Goal: Task Accomplishment & Management: Manage account settings

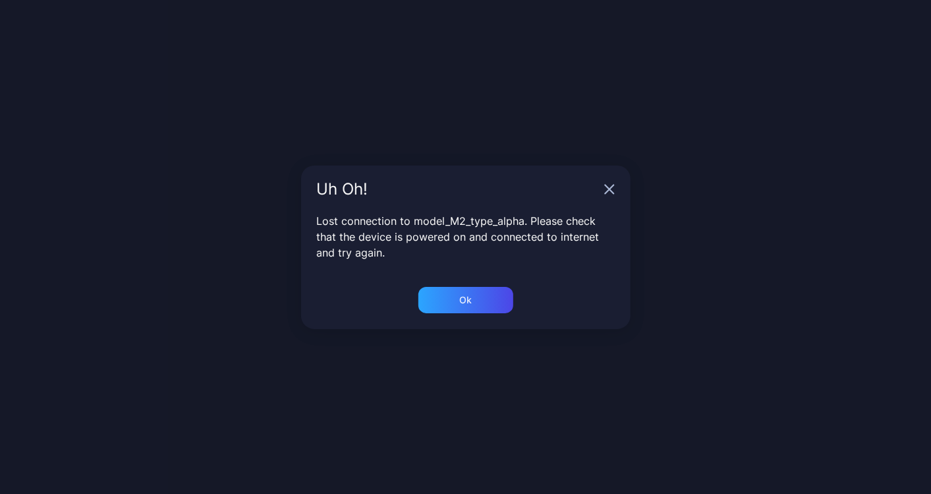
click at [616, 187] on div "Uh Oh!" at bounding box center [466, 188] width 330 height 47
click at [613, 188] on icon "button" at bounding box center [609, 189] width 11 height 11
click at [606, 188] on icon "button" at bounding box center [609, 189] width 11 height 11
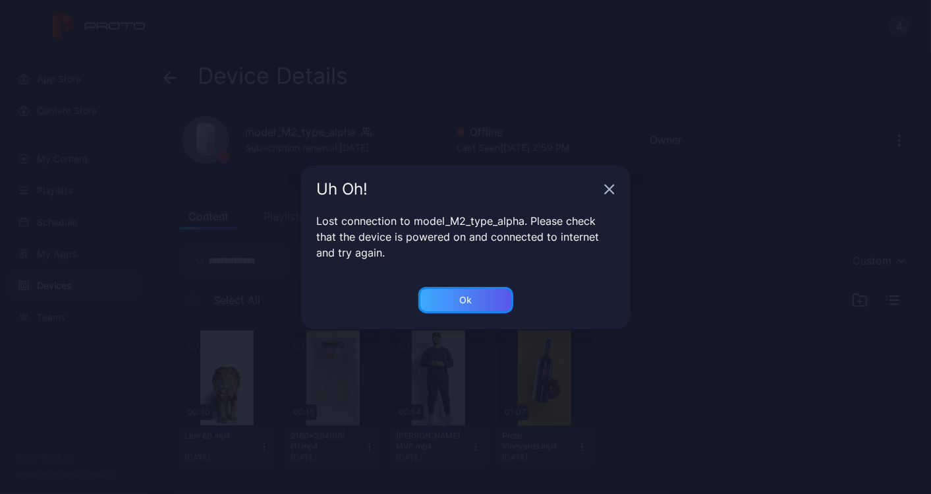
click at [471, 302] on div "Ok" at bounding box center [465, 300] width 13 height 11
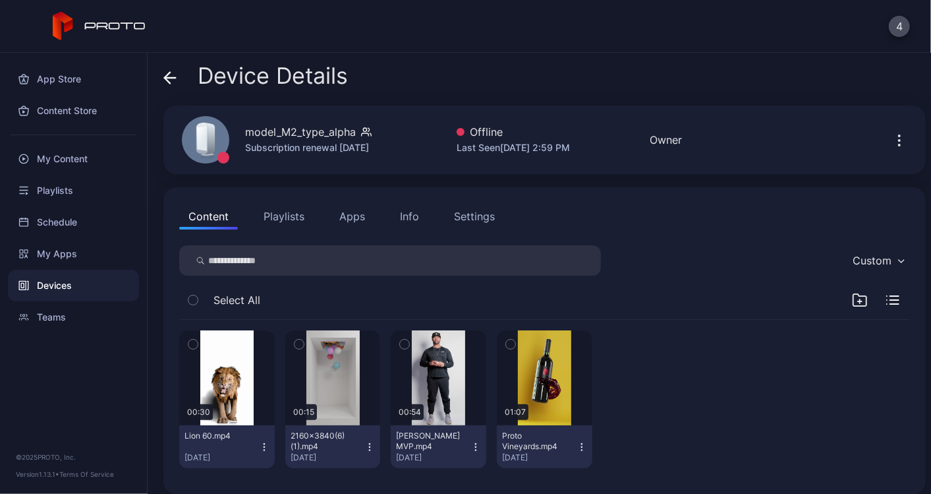
click at [175, 79] on icon at bounding box center [169, 77] width 13 height 13
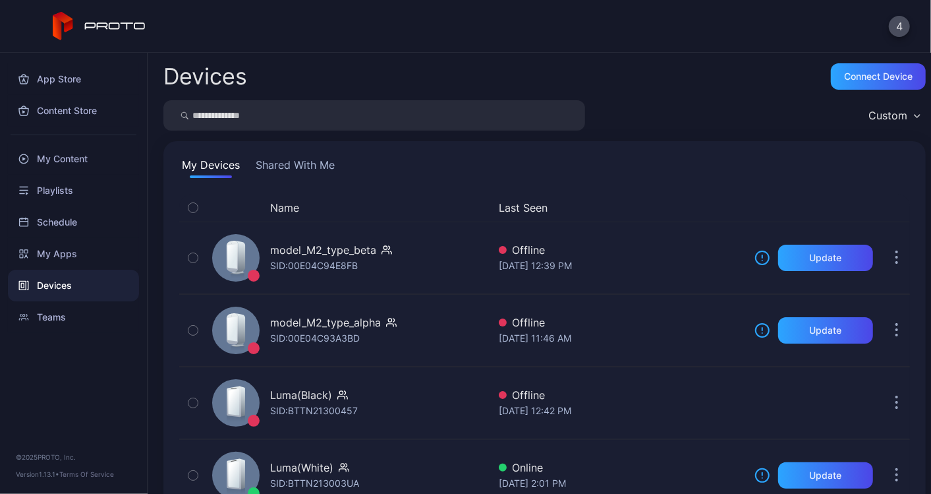
scroll to position [43, 0]
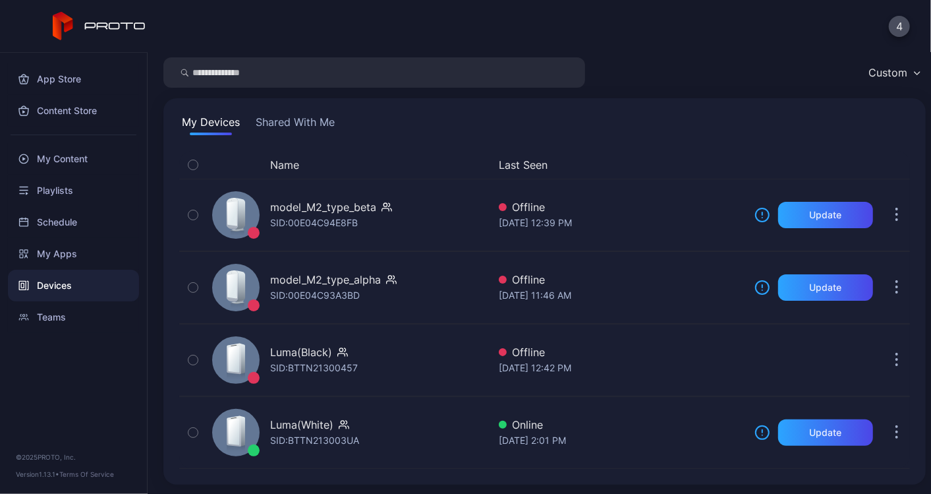
click at [61, 284] on div "Devices" at bounding box center [73, 286] width 131 height 32
drag, startPoint x: 290, startPoint y: 141, endPoint x: 295, endPoint y: 128, distance: 14.2
click at [290, 140] on div "Name Last Seen model_M2_type_beta SID: 00E04C94E8FB Offline [DATE] 12:39 PM Upd…" at bounding box center [545, 309] width 752 height 339
click at [296, 127] on button "Shared With Me" at bounding box center [295, 124] width 84 height 21
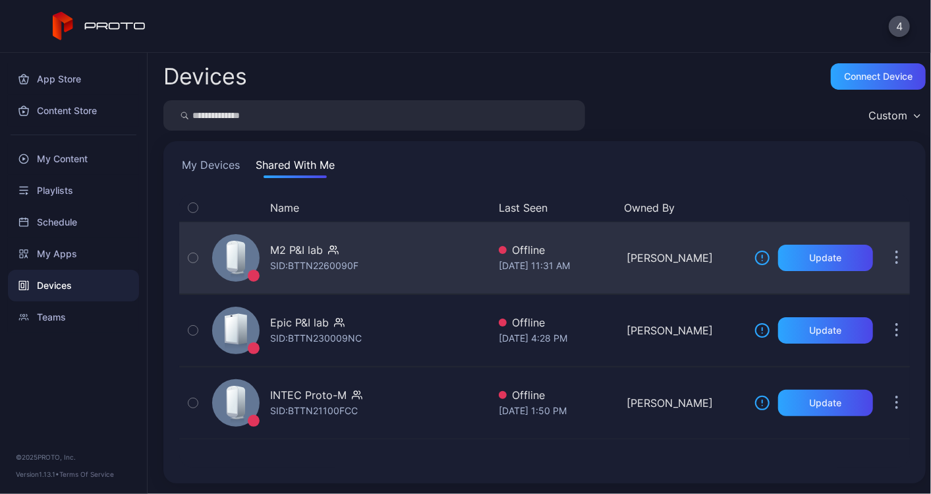
drag, startPoint x: 307, startPoint y: 263, endPoint x: 284, endPoint y: 260, distance: 22.7
click at [284, 260] on div "SID: BTTN2260090F" at bounding box center [314, 266] width 88 height 16
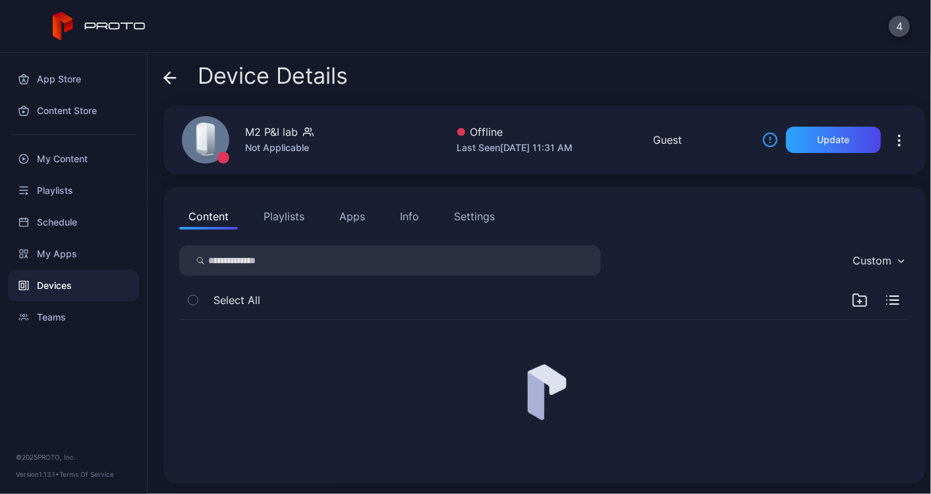
click at [280, 134] on div "M2 P&I lab" at bounding box center [271, 132] width 53 height 16
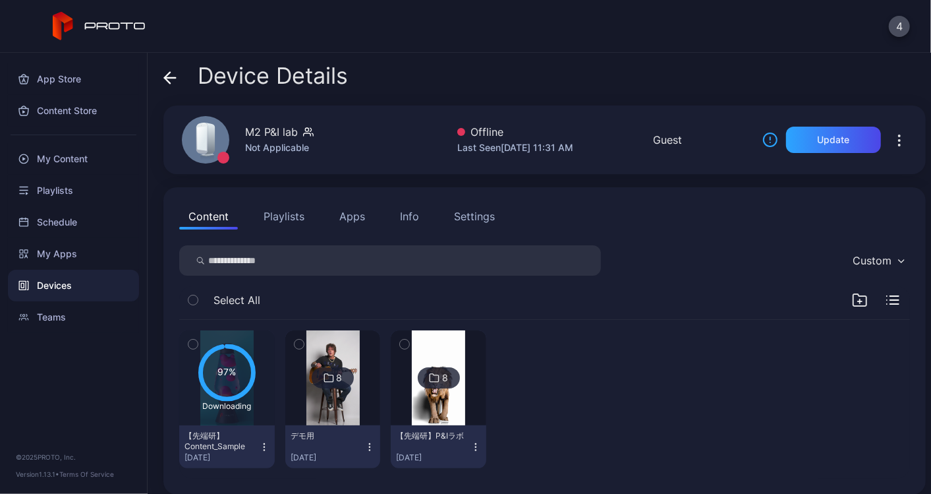
click at [892, 143] on icon "button" at bounding box center [900, 140] width 16 height 16
click at [902, 24] on button "4" at bounding box center [899, 26] width 21 height 21
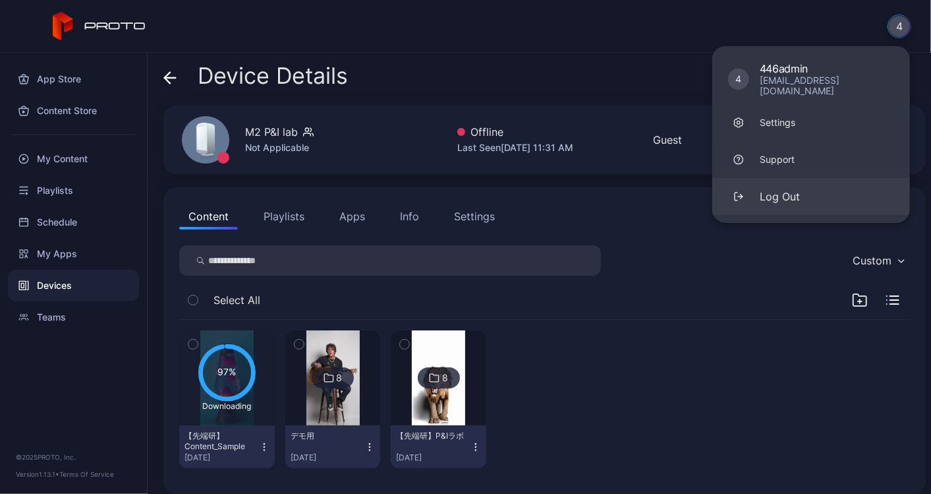
click at [771, 190] on div "Log Out" at bounding box center [780, 197] width 40 height 16
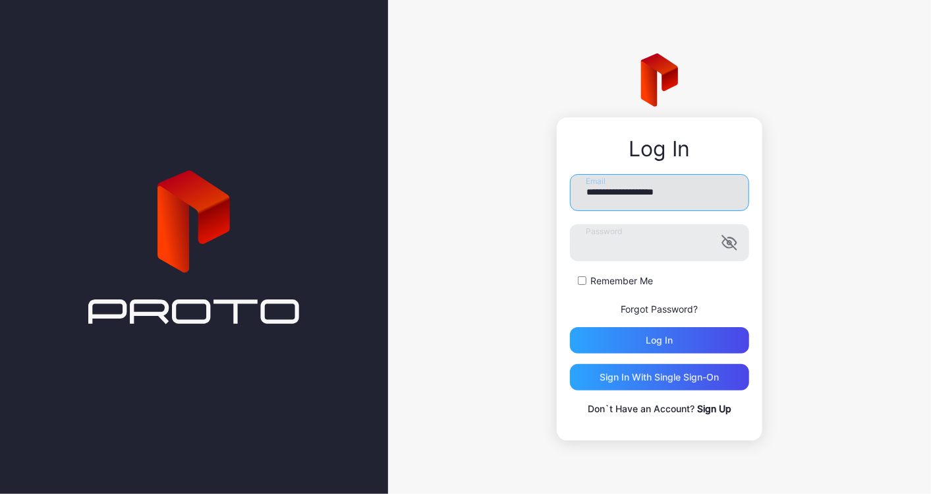
click at [643, 195] on input "**********" at bounding box center [659, 192] width 179 height 37
click at [156, 444] on icon at bounding box center [193, 247] width 211 height 712
click at [633, 192] on input "**********" at bounding box center [659, 192] width 179 height 37
paste input "******"
type input "**********"
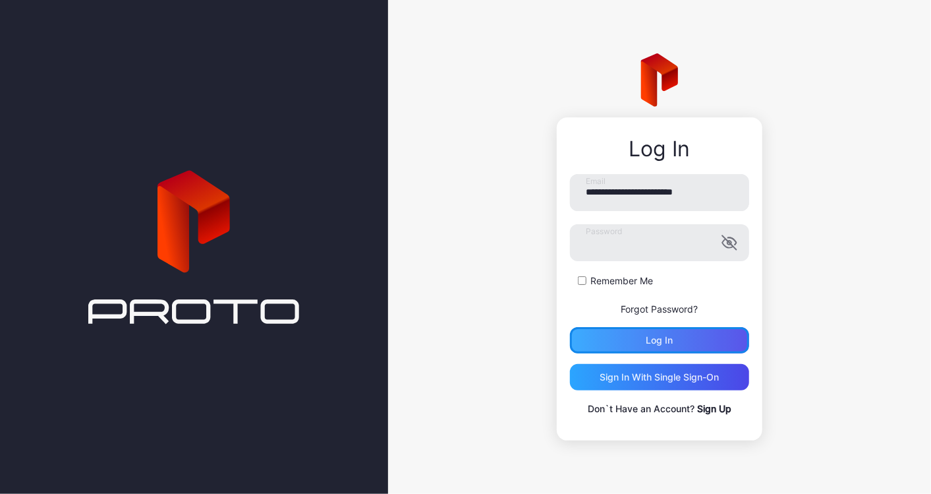
click at [575, 332] on div "Log in" at bounding box center [659, 340] width 179 height 26
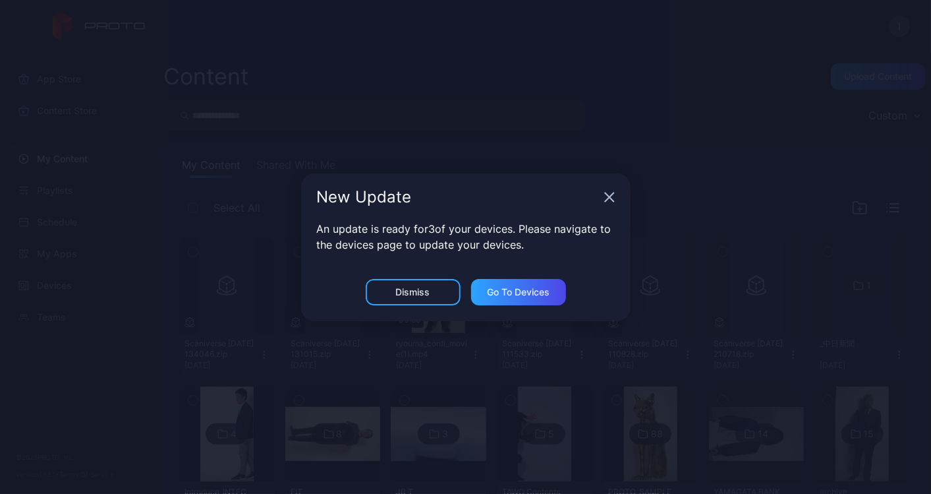
click at [610, 198] on icon "button" at bounding box center [609, 196] width 9 height 9
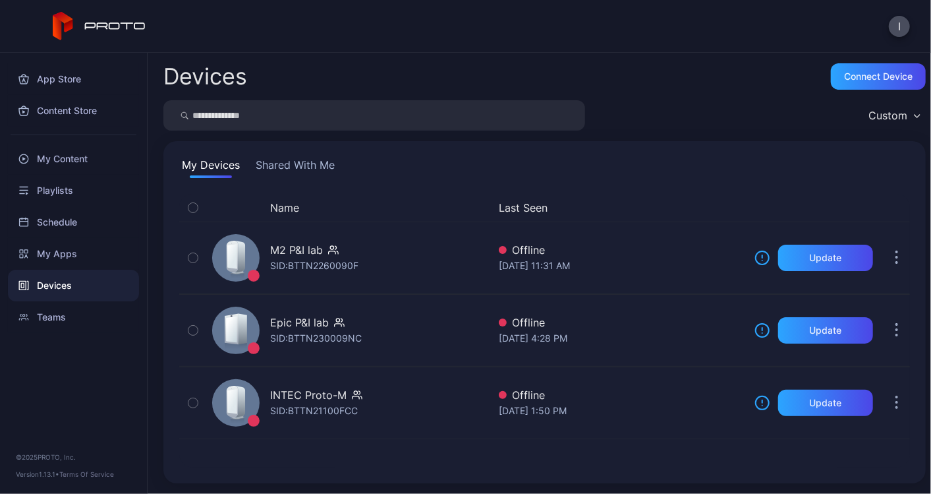
click at [307, 167] on button "Shared With Me" at bounding box center [295, 167] width 84 height 21
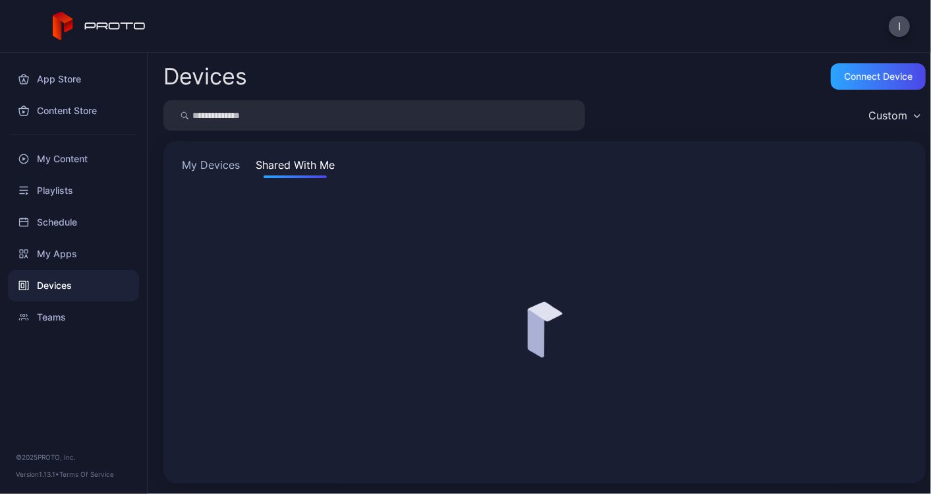
click at [204, 161] on button "My Devices" at bounding box center [210, 167] width 63 height 21
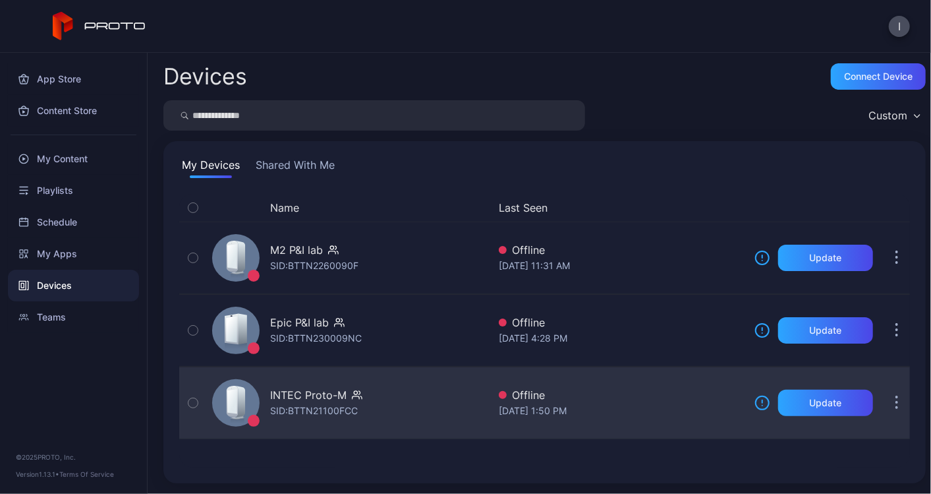
click at [887, 396] on button "button" at bounding box center [897, 403] width 26 height 26
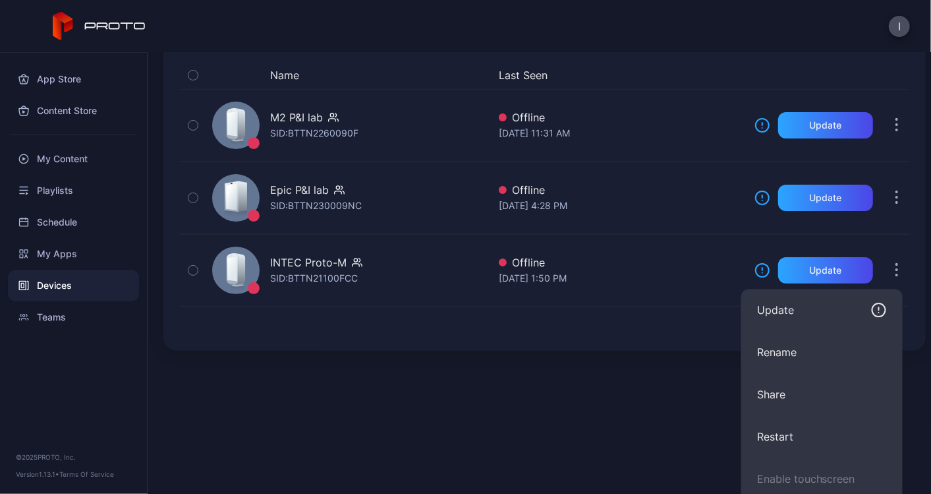
scroll to position [146, 0]
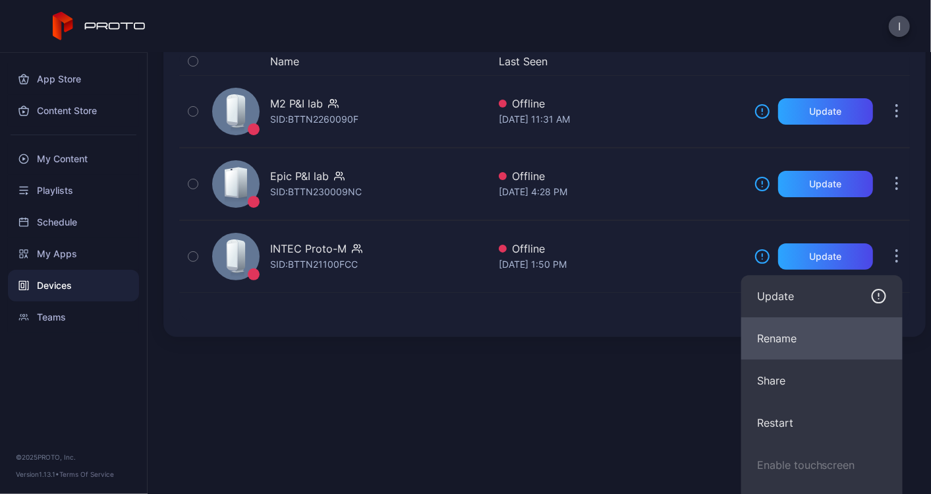
click at [794, 341] on button "Rename" at bounding box center [823, 338] width 162 height 42
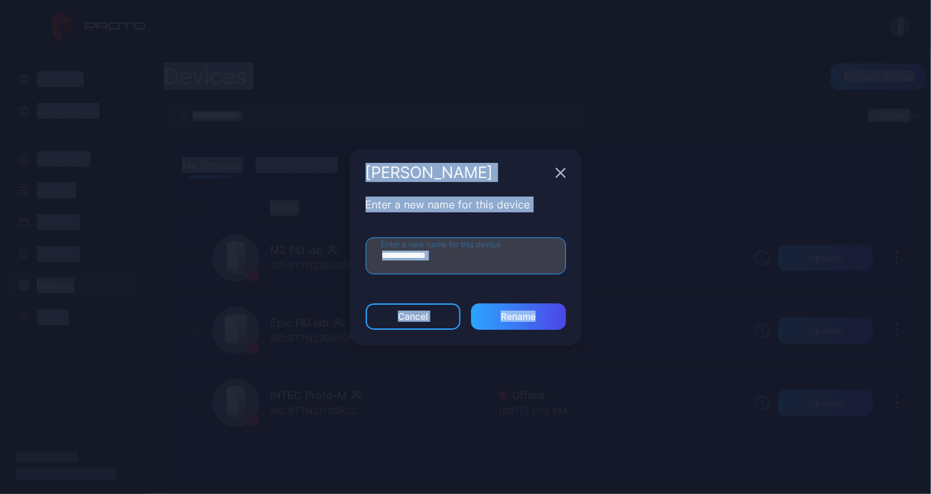
click at [461, 260] on input "**********" at bounding box center [466, 255] width 200 height 37
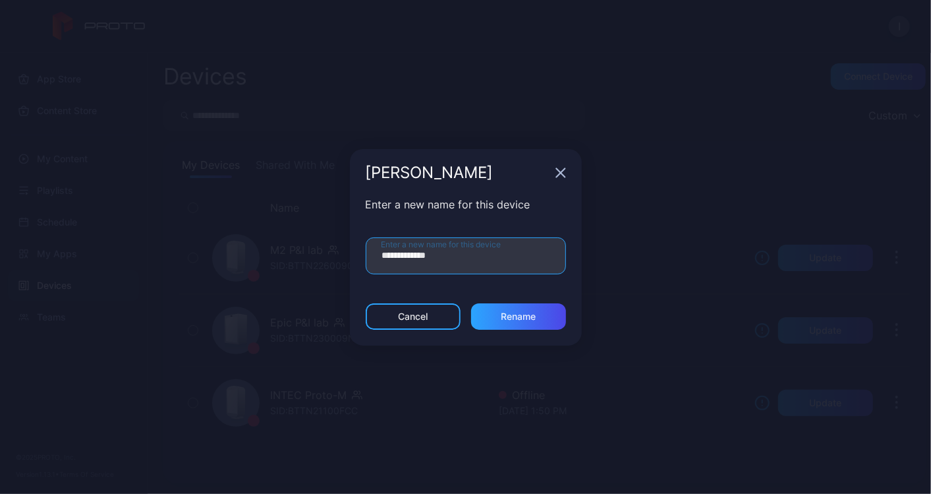
drag, startPoint x: 453, startPoint y: 256, endPoint x: 339, endPoint y: 254, distance: 113.4
click at [339, 254] on div "**********" at bounding box center [465, 247] width 931 height 494
paste input "text"
type input "*******"
click at [519, 316] on div "Rename" at bounding box center [518, 316] width 35 height 11
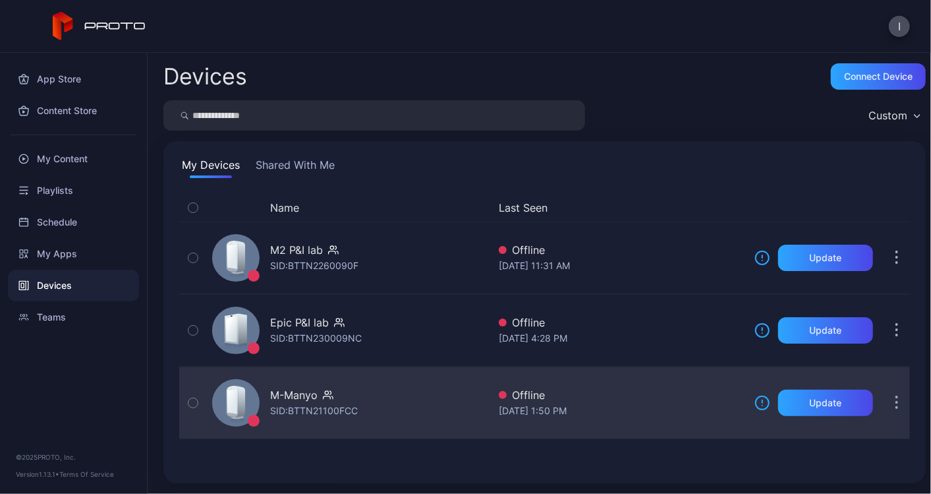
drag, startPoint x: 323, startPoint y: 397, endPoint x: 289, endPoint y: 399, distance: 34.3
click at [289, 399] on div "M-Manyo" at bounding box center [293, 395] width 47 height 16
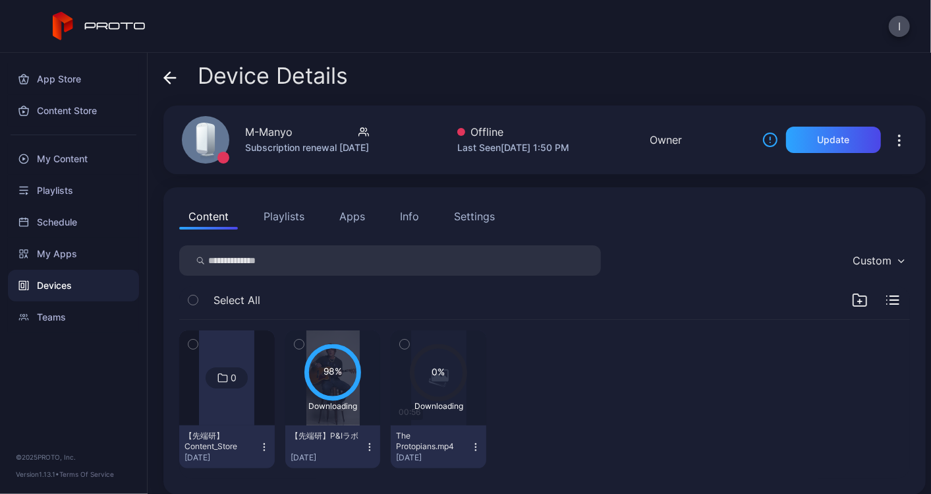
click at [165, 77] on icon at bounding box center [167, 77] width 5 height 11
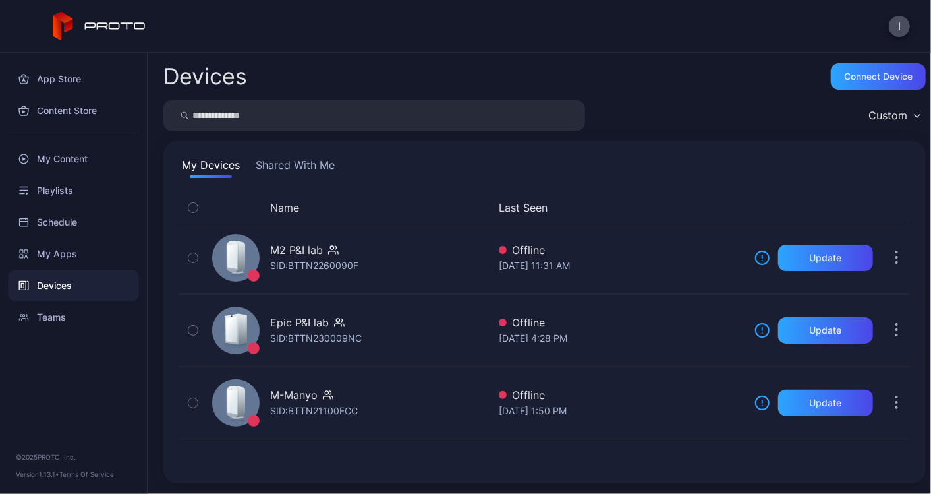
drag, startPoint x: 309, startPoint y: 406, endPoint x: 296, endPoint y: 461, distance: 56.1
click at [291, 461] on div "Name Last Seen M2 P&I lab SID: BTTN2260090F Offline [DATE] 11:31 AM Update Epic…" at bounding box center [544, 331] width 731 height 274
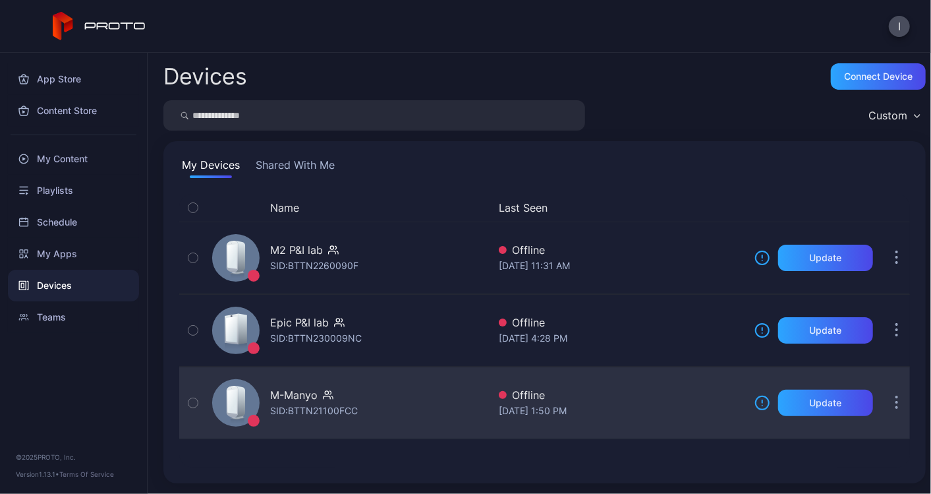
click at [885, 399] on button "button" at bounding box center [897, 403] width 26 height 26
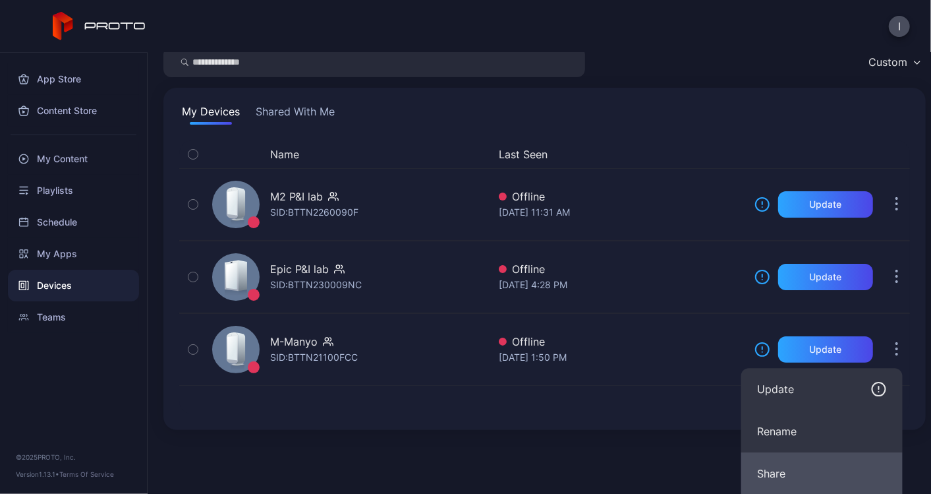
scroll to position [73, 0]
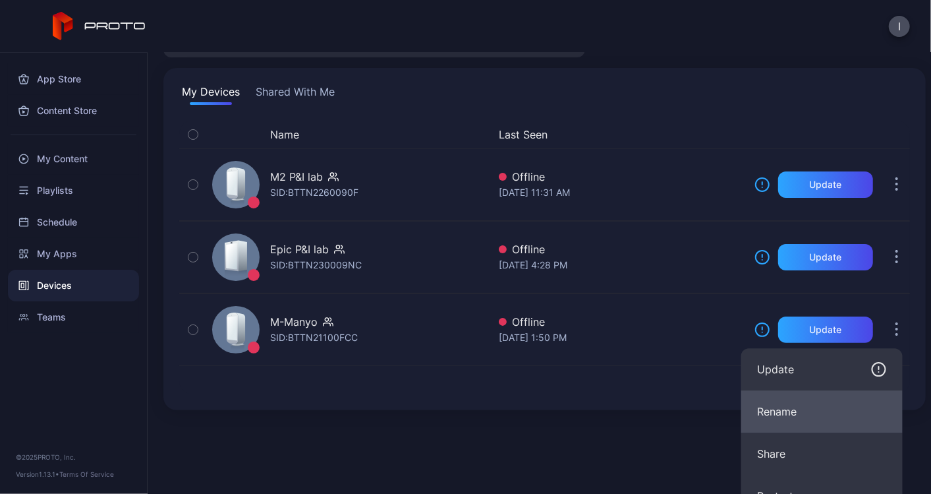
click at [806, 409] on button "Rename" at bounding box center [823, 411] width 162 height 42
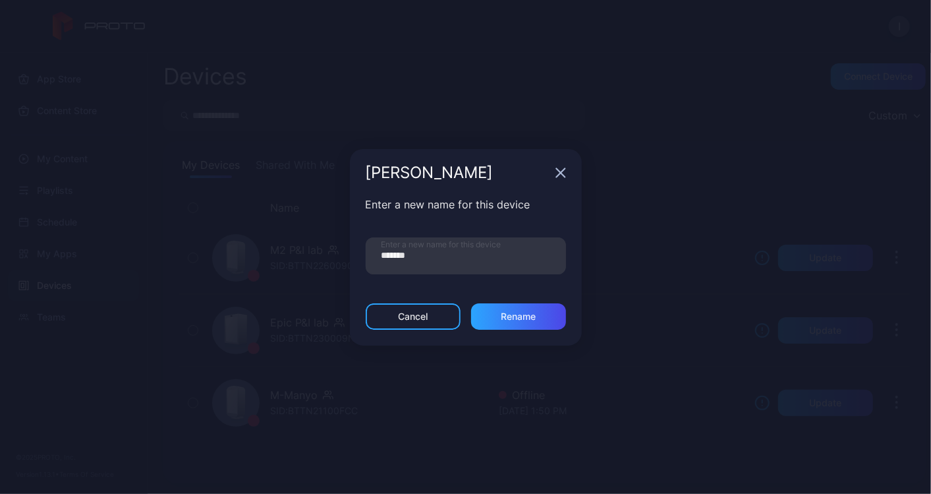
scroll to position [0, 0]
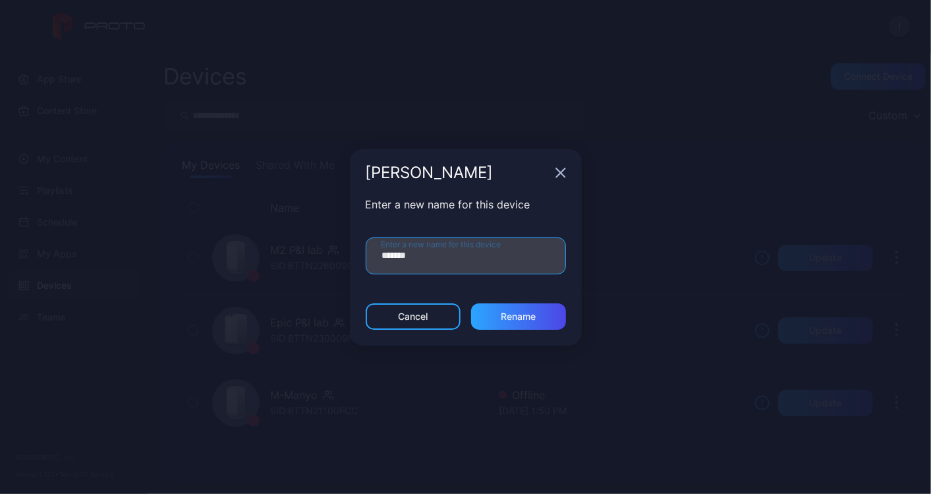
click at [389, 258] on input "*******" at bounding box center [466, 255] width 200 height 37
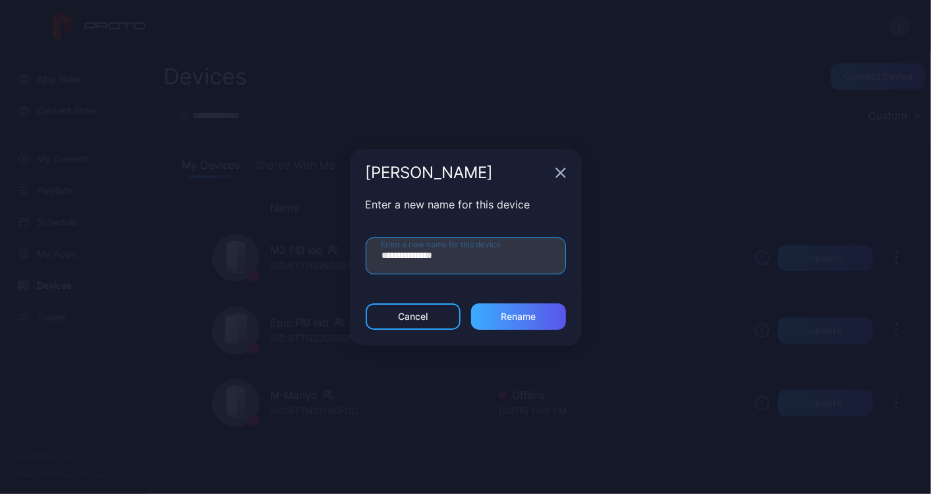
type input "**********"
click at [504, 312] on div "Rename" at bounding box center [518, 316] width 35 height 11
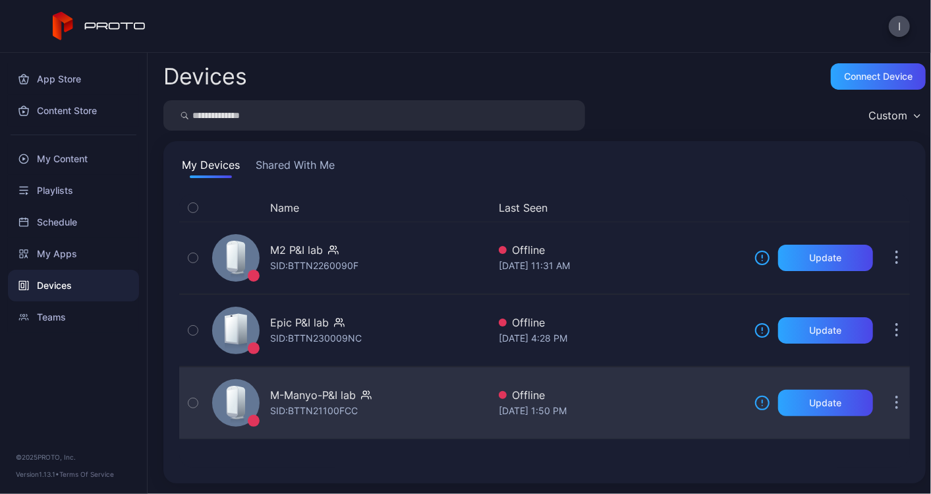
click at [890, 403] on button "button" at bounding box center [897, 403] width 26 height 26
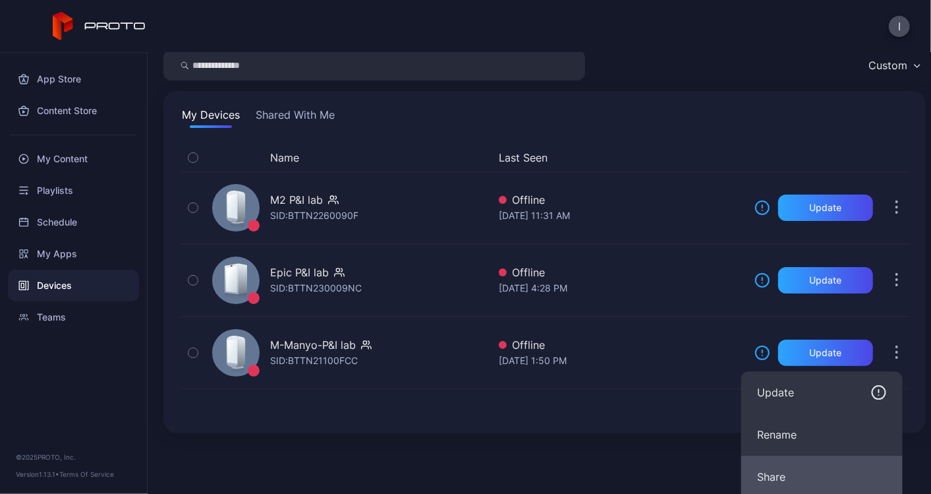
scroll to position [73, 0]
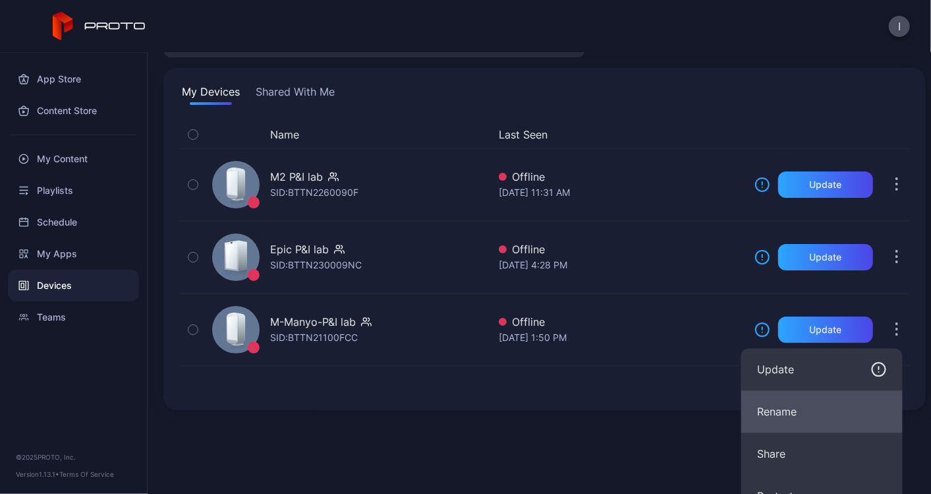
click at [791, 419] on button "Rename" at bounding box center [823, 411] width 162 height 42
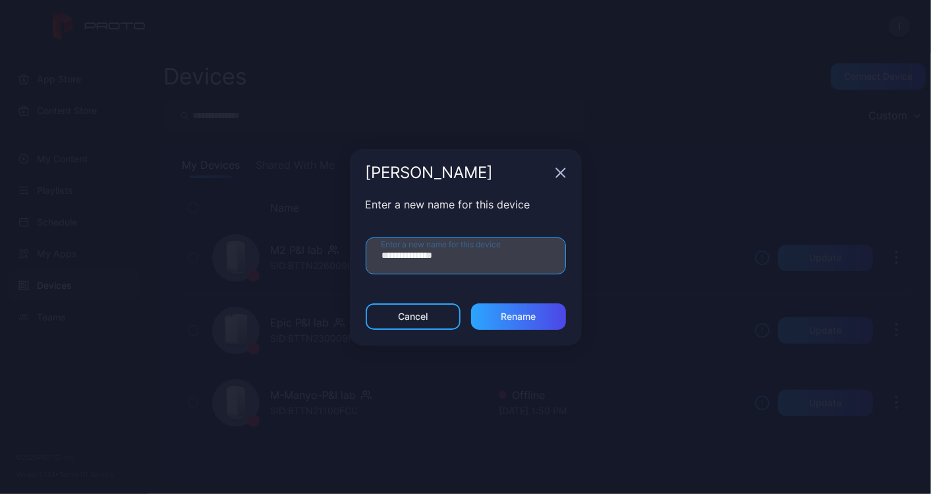
click at [451, 252] on input "**********" at bounding box center [466, 255] width 200 height 37
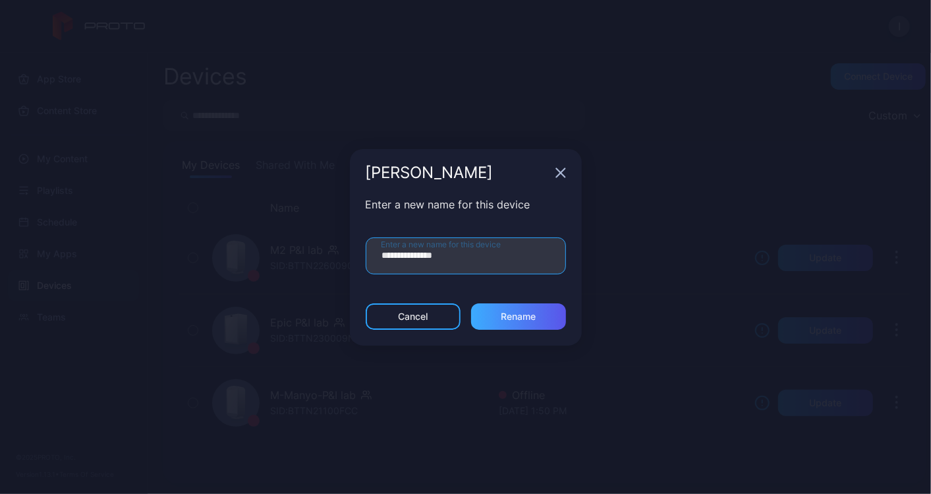
type input "**********"
click at [501, 317] on div "Rename" at bounding box center [518, 316] width 35 height 11
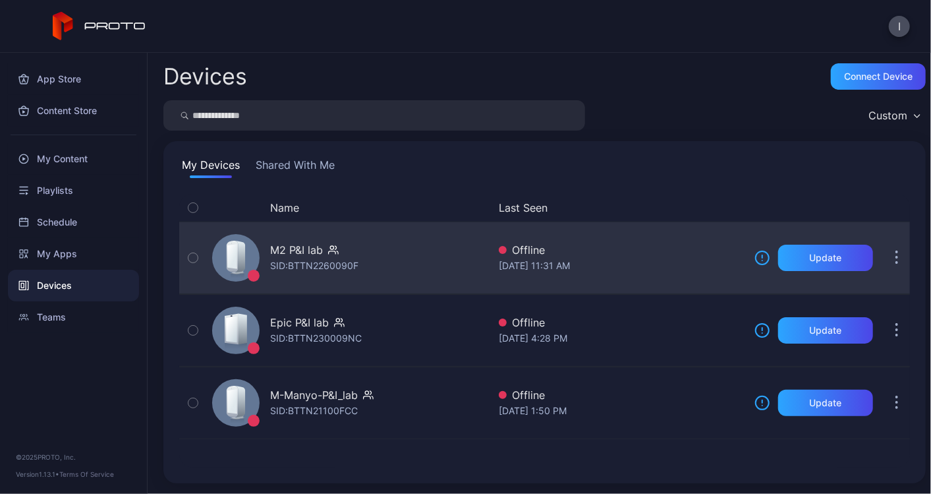
click at [887, 258] on button "button" at bounding box center [897, 258] width 26 height 26
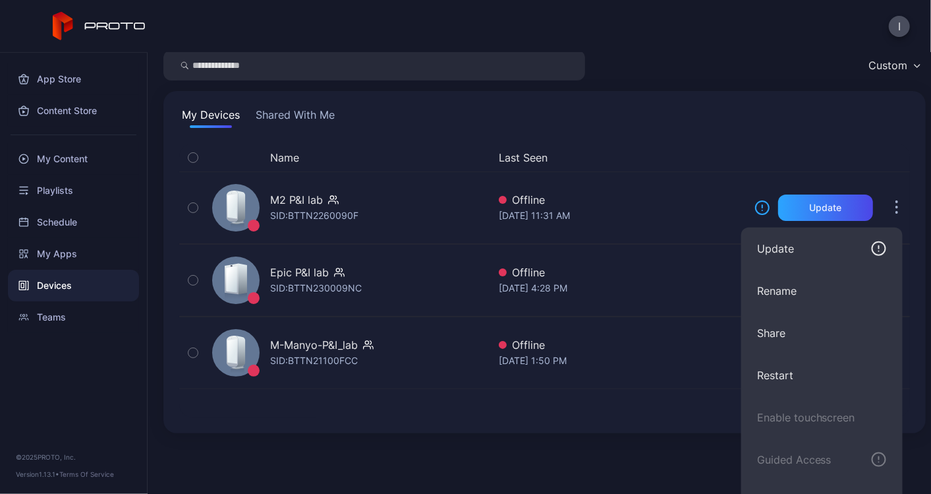
scroll to position [73, 0]
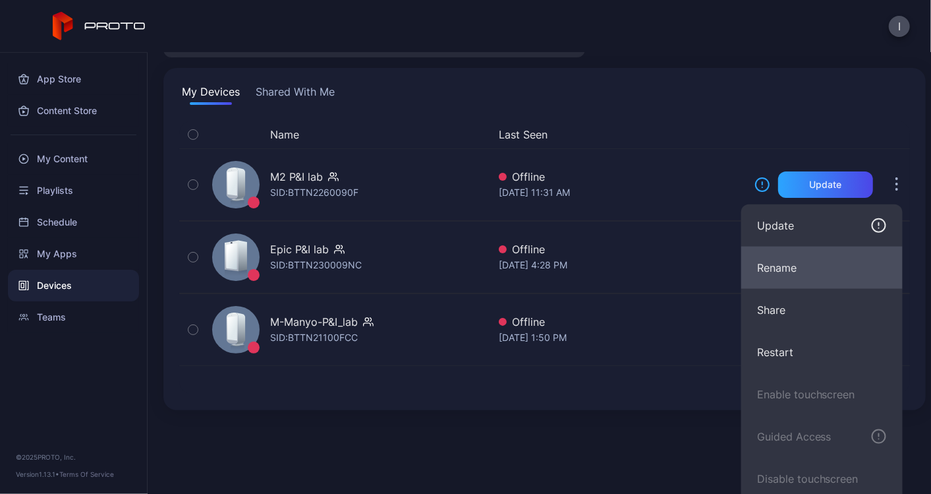
click at [786, 268] on button "Rename" at bounding box center [823, 268] width 162 height 42
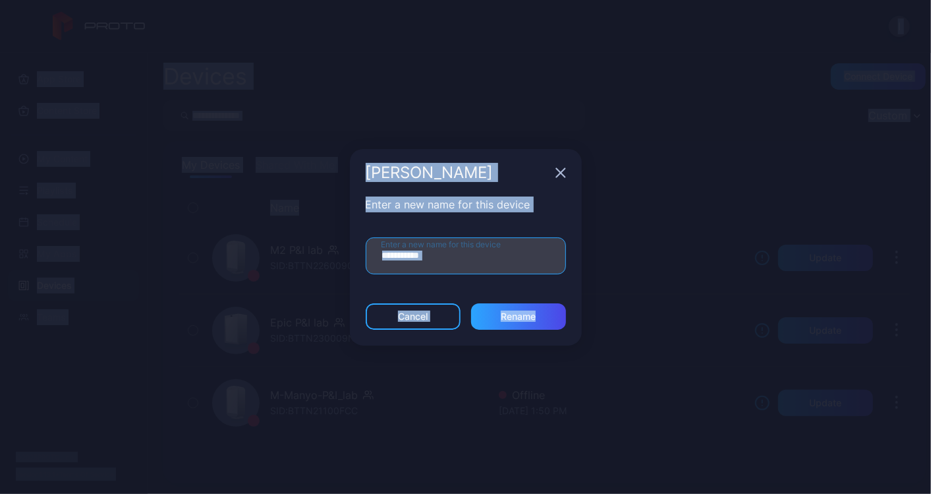
click at [460, 256] on input "**********" at bounding box center [466, 255] width 200 height 37
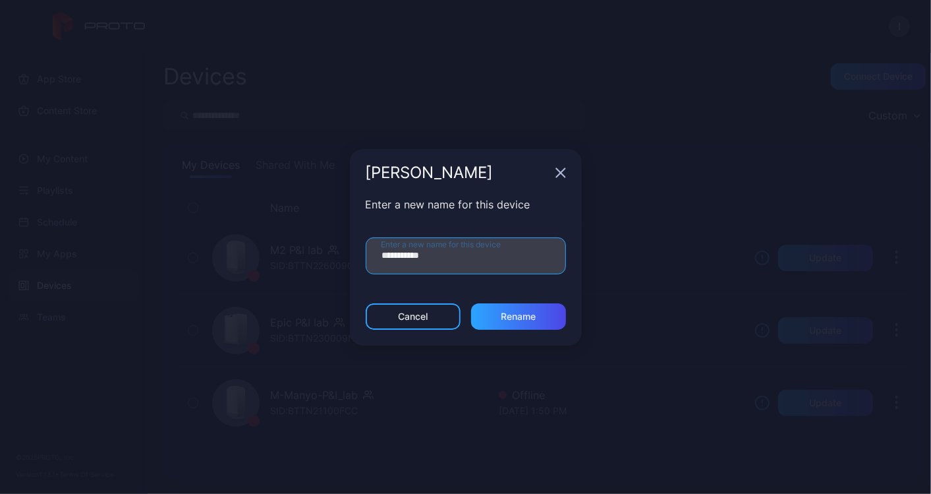
paste input "****"
click at [412, 256] on input "**********" at bounding box center [466, 255] width 200 height 37
paste input "*"
click at [409, 253] on input "**********" at bounding box center [466, 255] width 200 height 37
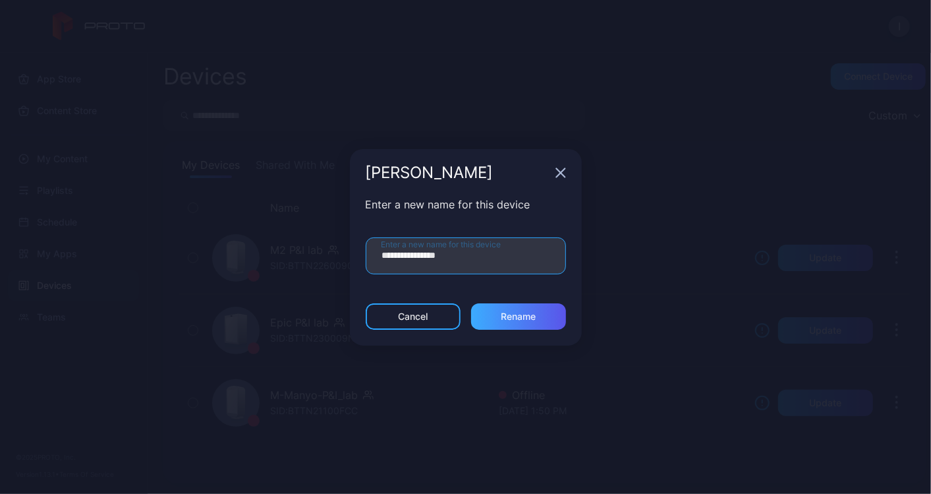
type input "**********"
click at [508, 316] on div "Rename" at bounding box center [518, 316] width 35 height 11
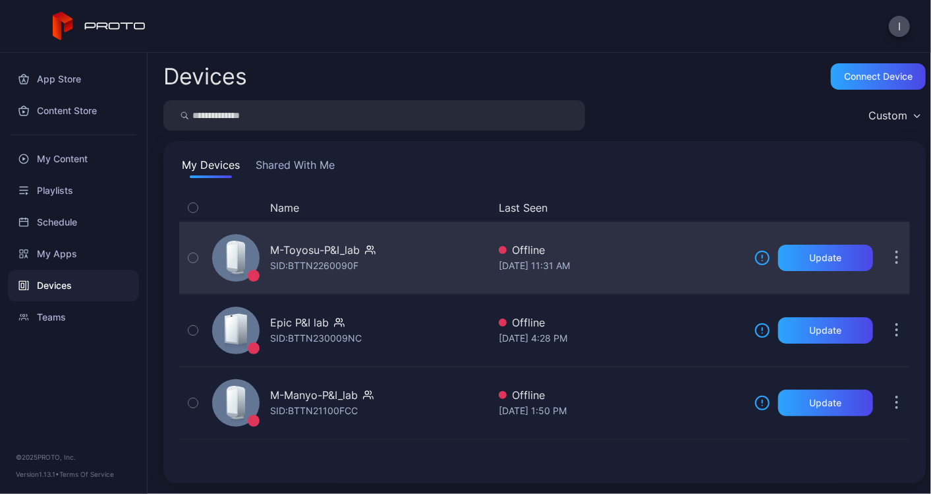
click at [320, 251] on div "M-Toyosu-P&I_lab" at bounding box center [315, 250] width 90 height 16
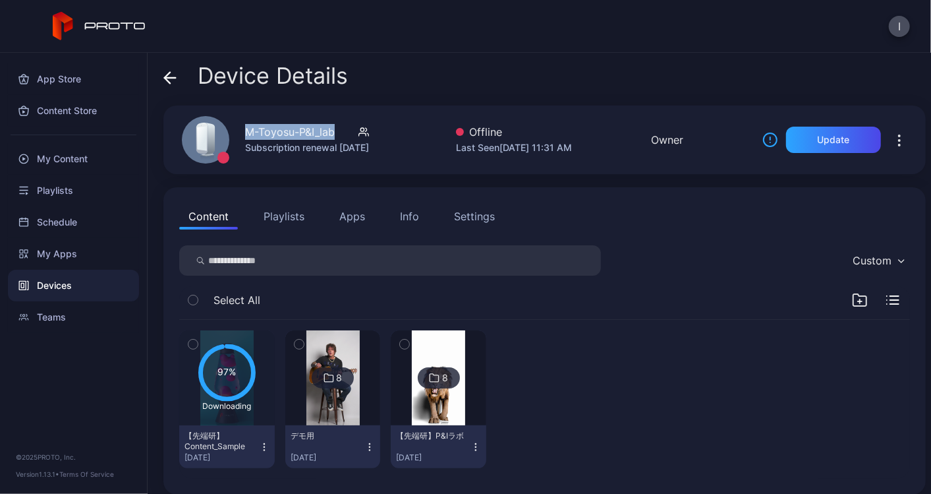
drag, startPoint x: 245, startPoint y: 132, endPoint x: 334, endPoint y: 128, distance: 89.1
click at [334, 128] on div "M-Toyosu-P&I_lab Subscription renewal [DATE]" at bounding box center [271, 139] width 211 height 71
copy div "M-Toyosu-P&I_lab"
click at [173, 69] on span at bounding box center [169, 75] width 13 height 25
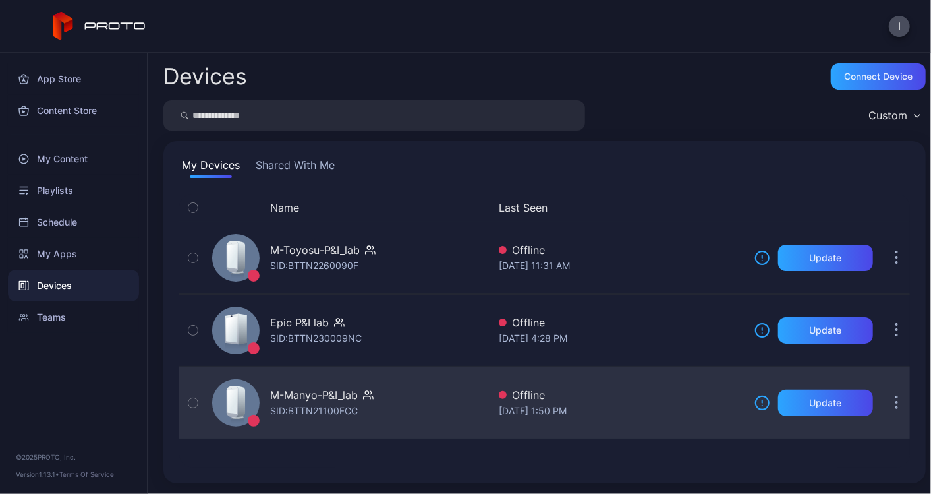
click at [344, 408] on div "SID: BTTN21100FCC" at bounding box center [314, 411] width 88 height 16
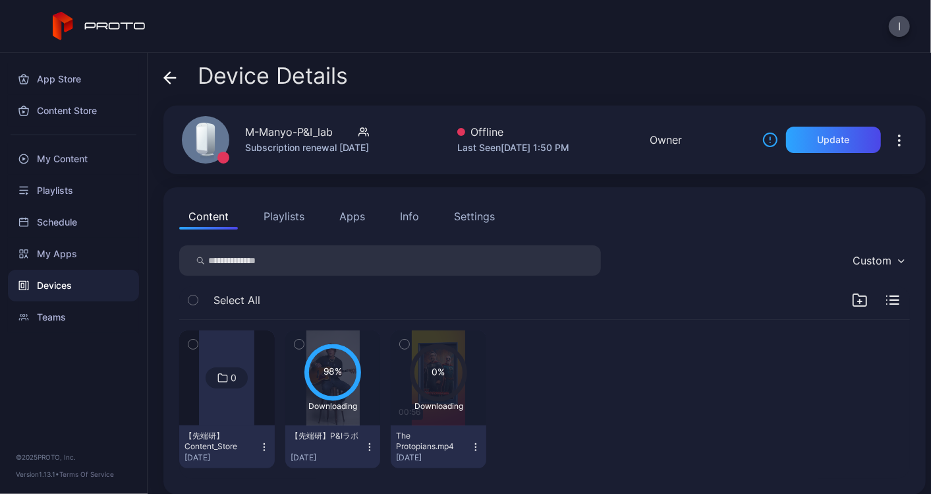
click at [899, 140] on icon "button" at bounding box center [899, 140] width 1 height 1
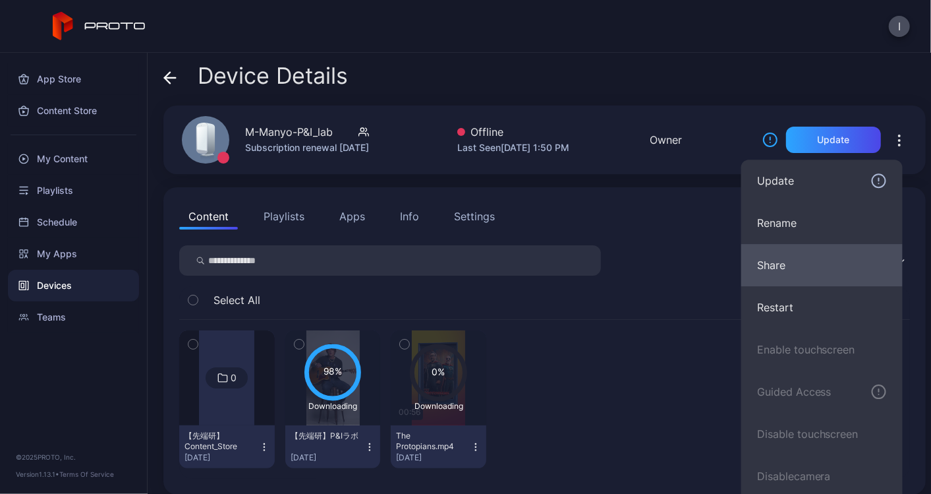
click at [769, 270] on button "Share" at bounding box center [823, 265] width 162 height 42
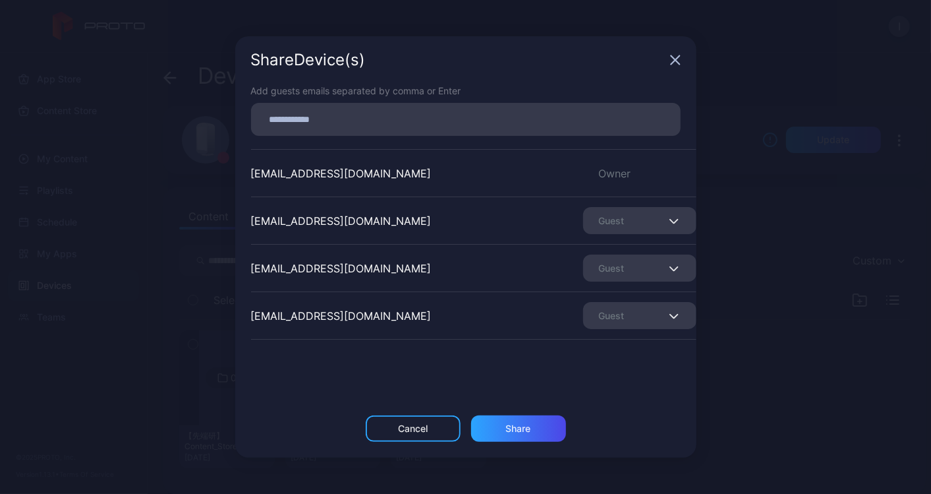
click at [620, 266] on div "Guest" at bounding box center [639, 267] width 113 height 27
click at [609, 307] on button "Remove Guest" at bounding box center [624, 309] width 112 height 42
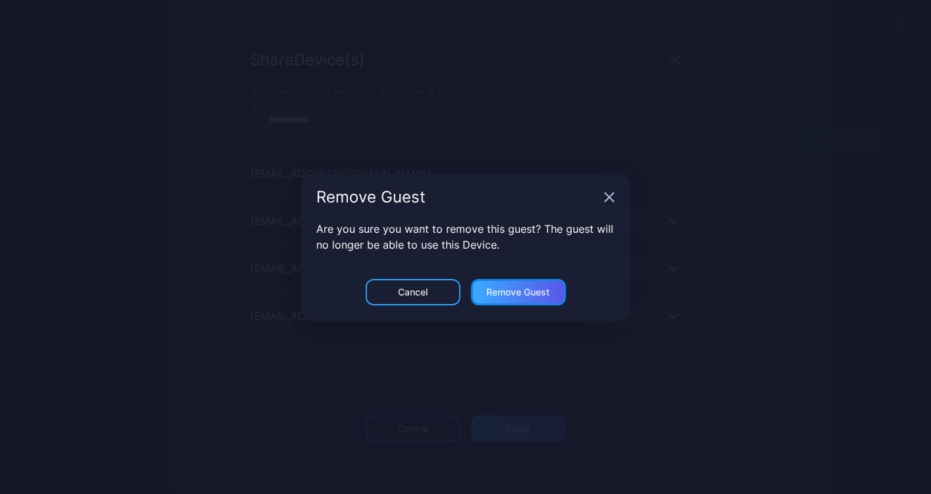
click at [493, 287] on div "Remove Guest" at bounding box center [518, 292] width 63 height 11
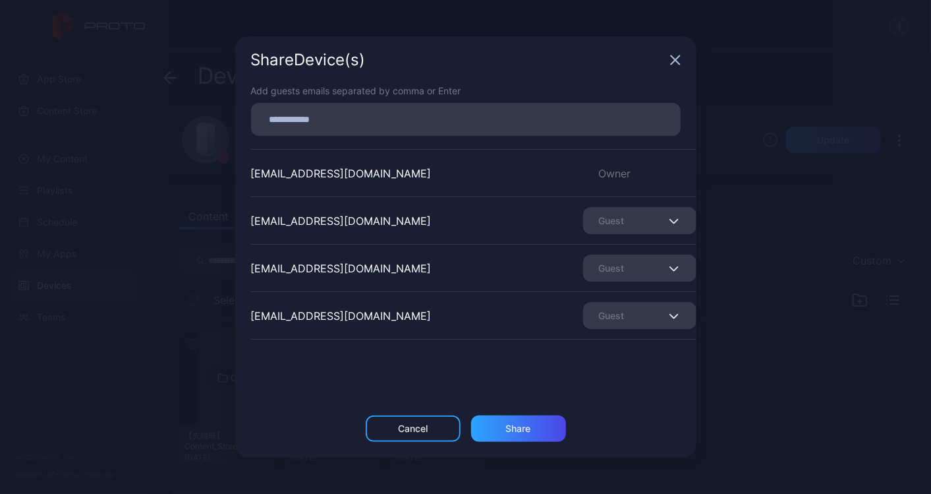
click at [610, 269] on div "Guest" at bounding box center [639, 267] width 113 height 27
click at [625, 302] on button "Remove Guest" at bounding box center [624, 309] width 112 height 42
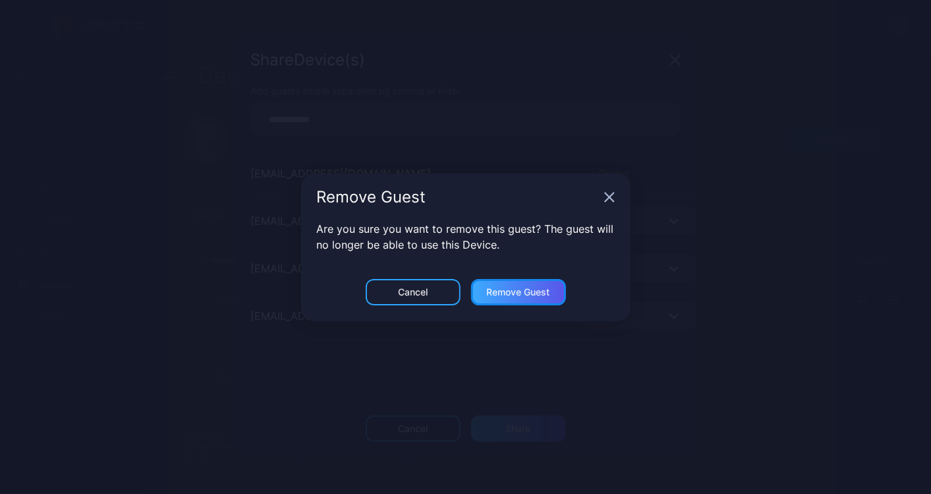
click at [544, 285] on div "Remove Guest" at bounding box center [518, 292] width 95 height 26
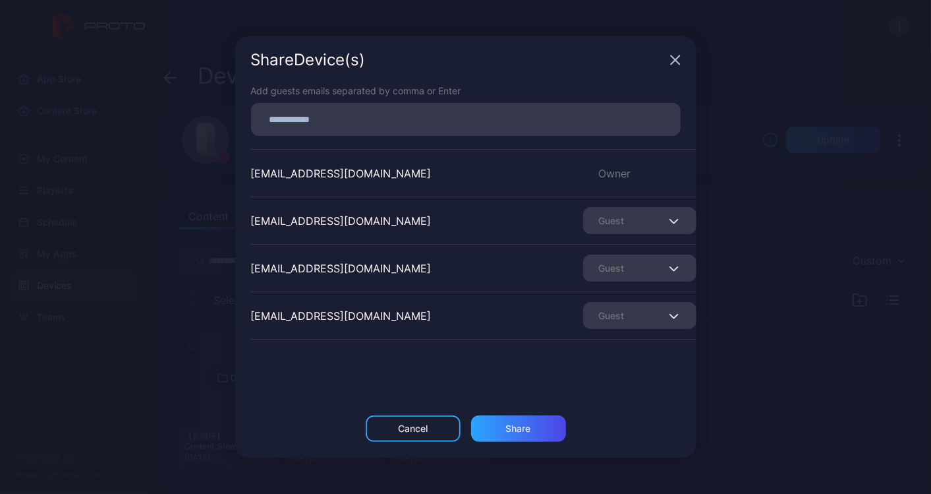
click at [610, 270] on div "Guest" at bounding box center [639, 267] width 113 height 27
click at [601, 305] on button "Remove Guest" at bounding box center [624, 309] width 112 height 42
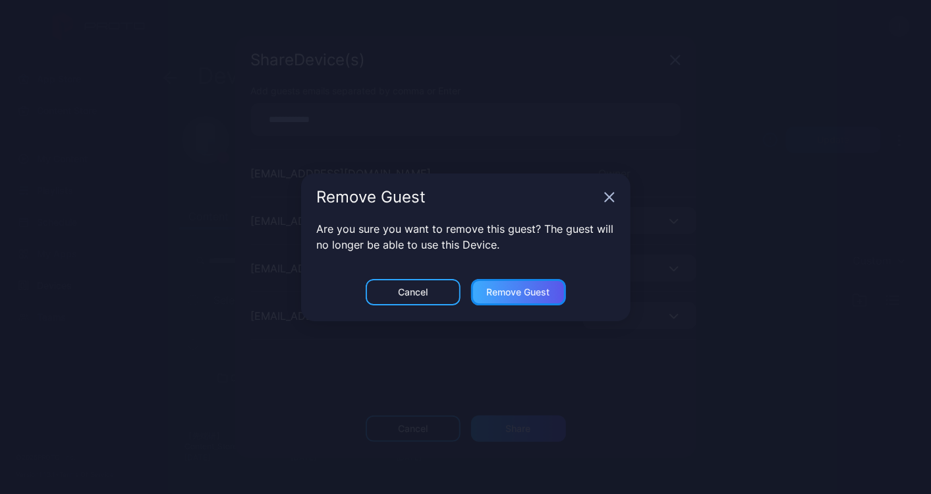
click at [499, 297] on div "Remove Guest" at bounding box center [518, 292] width 95 height 26
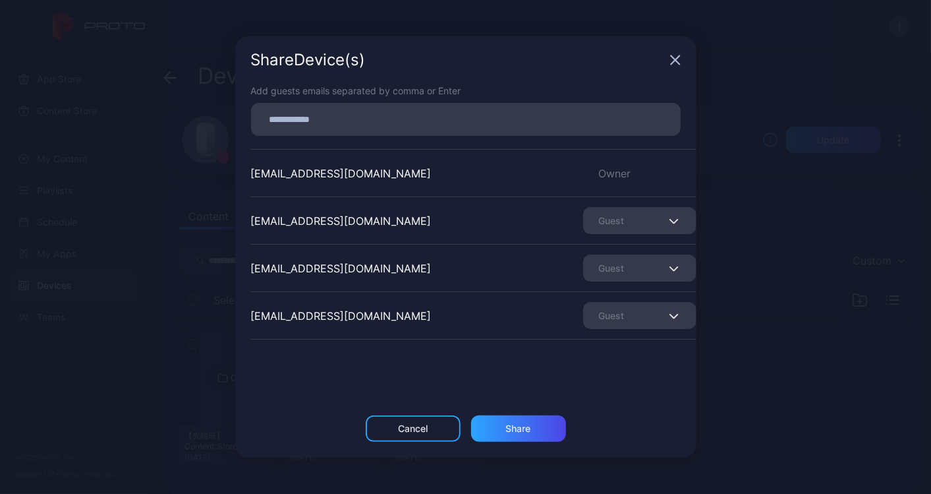
click at [632, 312] on div "Guest" at bounding box center [639, 315] width 113 height 27
click at [614, 357] on button "Remove Guest" at bounding box center [624, 357] width 112 height 42
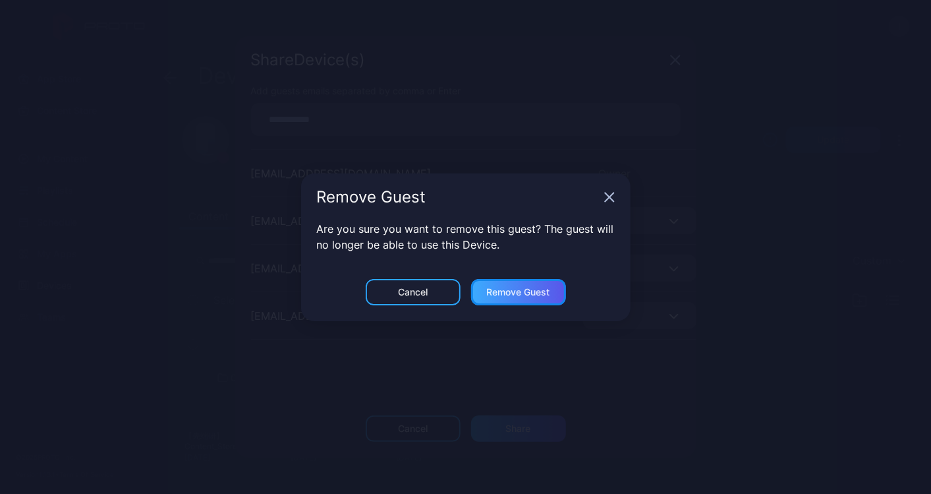
click at [541, 290] on div "Remove Guest" at bounding box center [518, 292] width 63 height 11
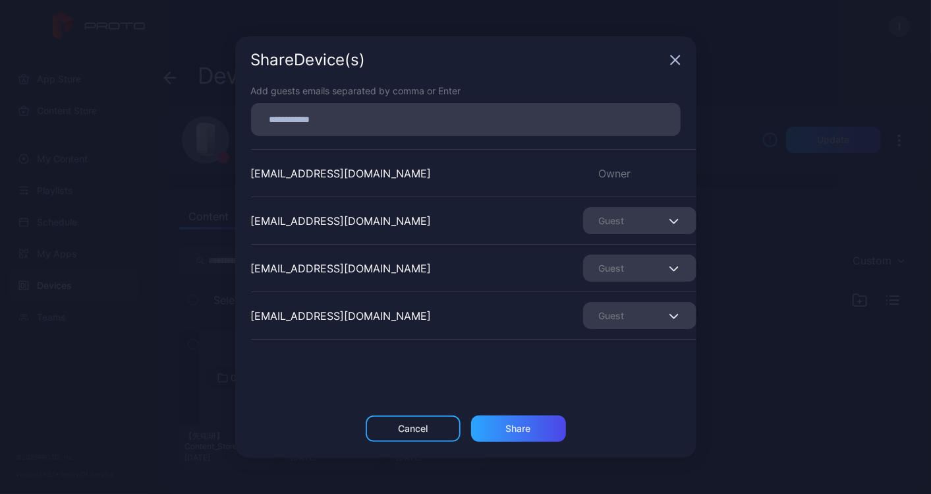
click at [607, 322] on div "Guest" at bounding box center [639, 315] width 113 height 27
click at [614, 359] on button "Remove Guest" at bounding box center [624, 357] width 112 height 42
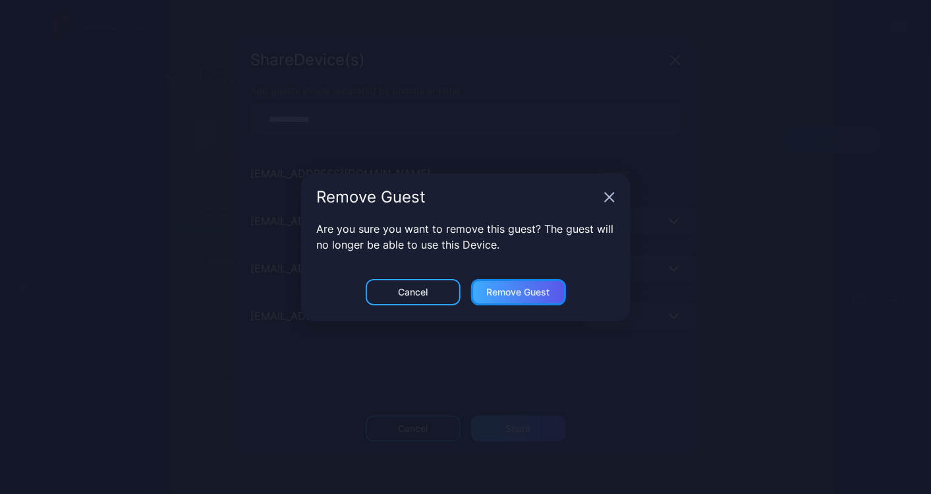
click at [519, 290] on div "Remove Guest" at bounding box center [518, 292] width 63 height 11
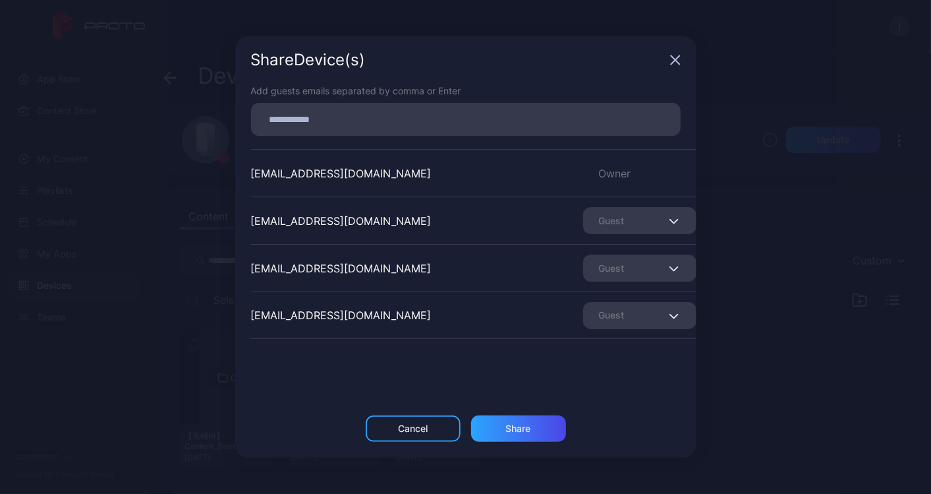
click at [610, 316] on div "Guest" at bounding box center [639, 315] width 113 height 27
click at [601, 354] on button "Remove Guest" at bounding box center [624, 356] width 112 height 42
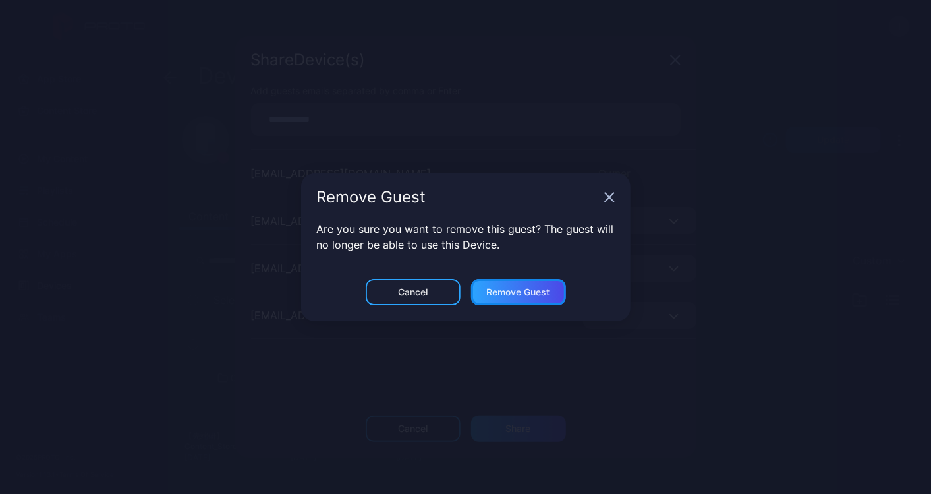
click at [551, 295] on div "Remove Guest" at bounding box center [518, 292] width 95 height 26
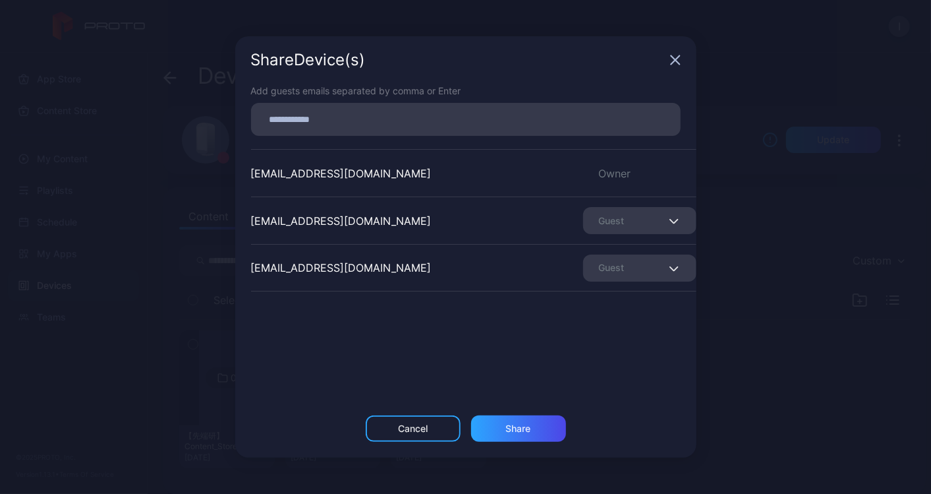
click at [676, 57] on icon "button" at bounding box center [675, 60] width 11 height 11
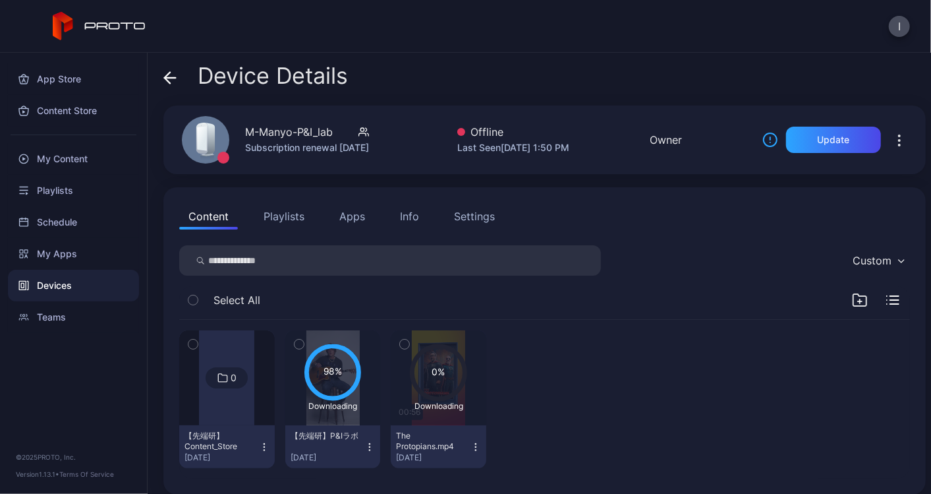
scroll to position [11, 0]
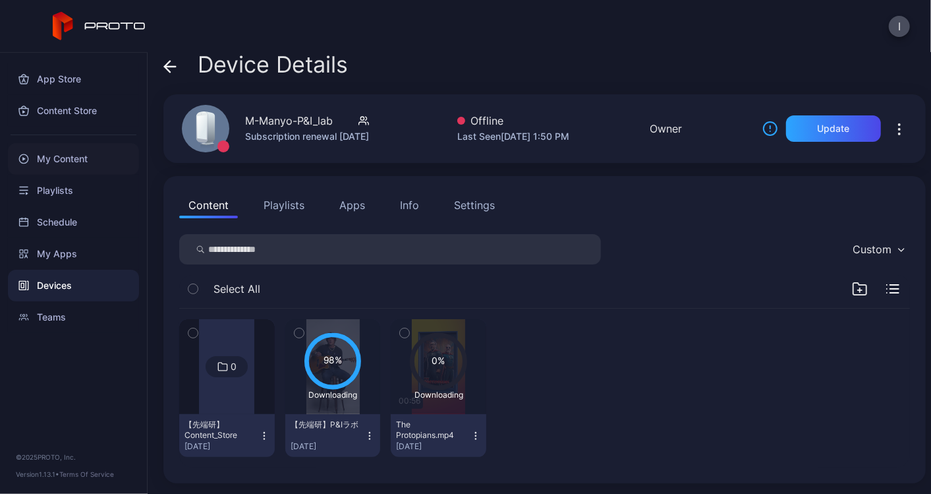
click at [66, 158] on div "My Content" at bounding box center [73, 159] width 131 height 32
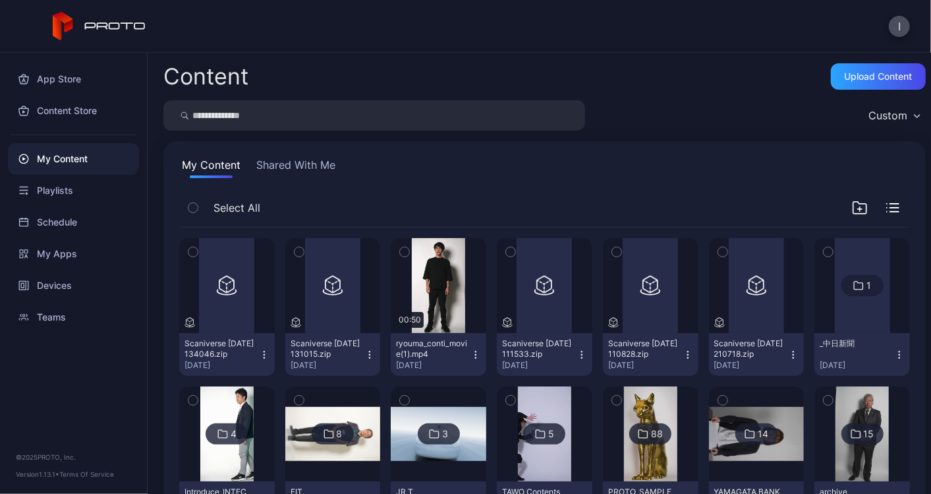
click at [294, 163] on button "Shared With Me" at bounding box center [296, 167] width 84 height 21
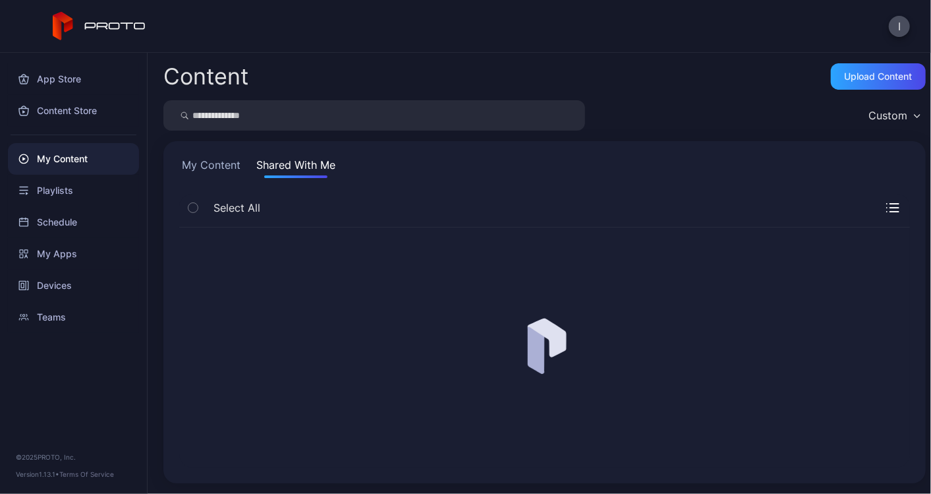
click at [240, 162] on button "My Content" at bounding box center [211, 167] width 64 height 21
click at [318, 162] on button "Shared With Me" at bounding box center [296, 167] width 84 height 21
click at [219, 173] on button "My Content" at bounding box center [211, 167] width 64 height 21
click at [300, 163] on button "Shared With Me" at bounding box center [296, 167] width 84 height 21
click at [214, 164] on button "My Content" at bounding box center [211, 167] width 64 height 21
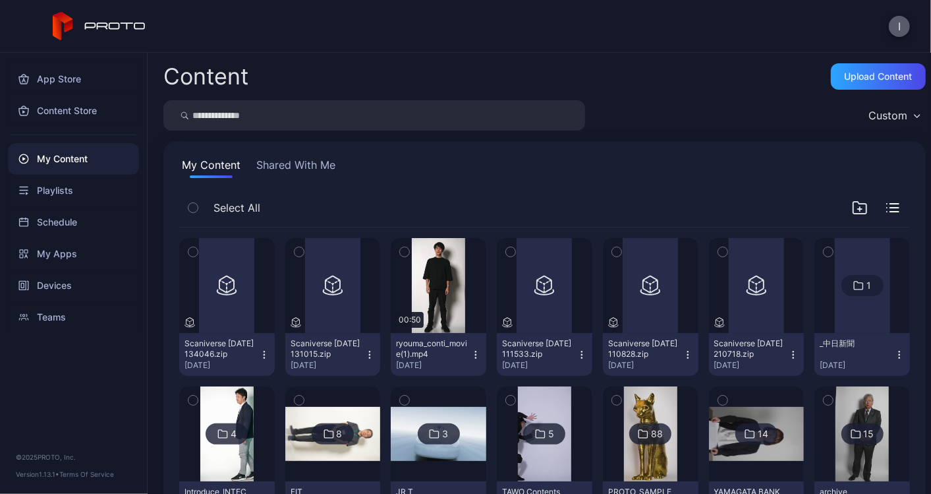
click at [900, 24] on button "I" at bounding box center [899, 26] width 21 height 21
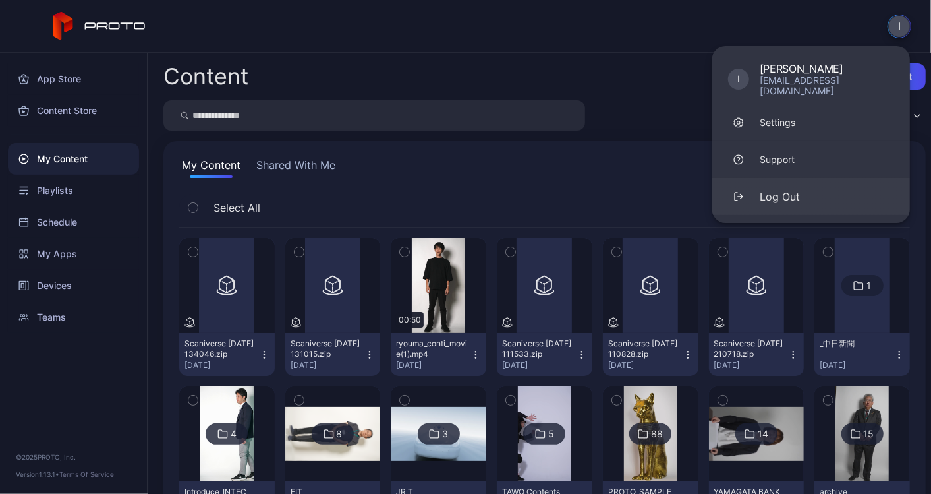
drag, startPoint x: 791, startPoint y: 184, endPoint x: 804, endPoint y: 185, distance: 12.6
click at [791, 189] on div "Log Out" at bounding box center [780, 197] width 40 height 16
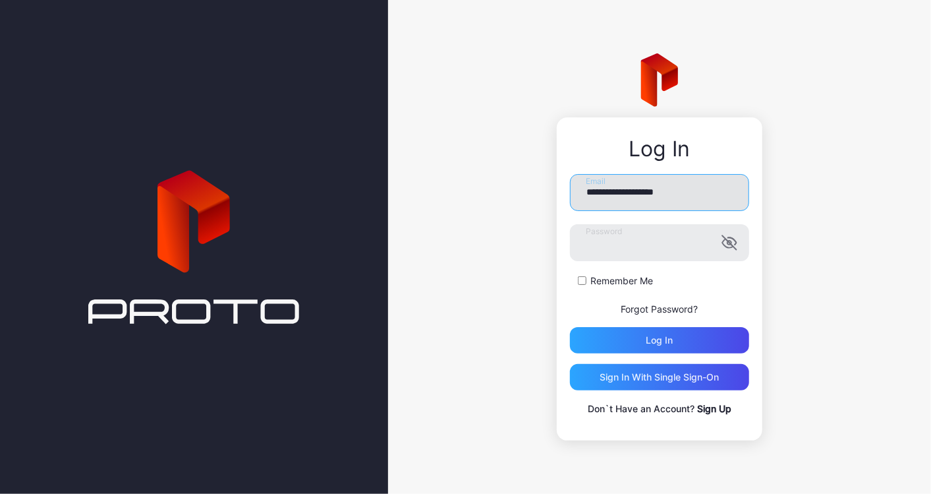
click at [626, 194] on input "**********" at bounding box center [659, 192] width 179 height 37
drag, startPoint x: 469, startPoint y: 220, endPoint x: 601, endPoint y: 185, distance: 136.2
click at [469, 218] on div "**********" at bounding box center [659, 247] width 543 height 494
click at [647, 179] on input "**********" at bounding box center [659, 192] width 179 height 37
type input "**********"
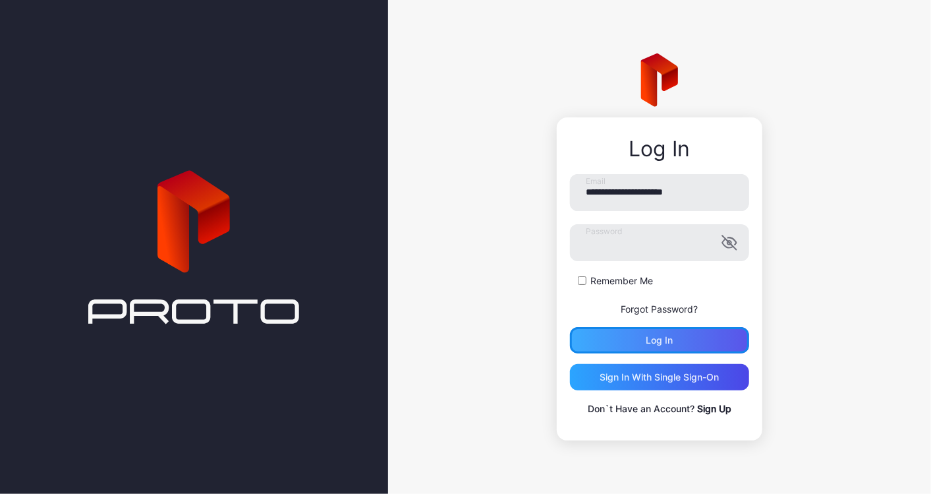
click at [678, 342] on div "Log in" at bounding box center [659, 340] width 179 height 26
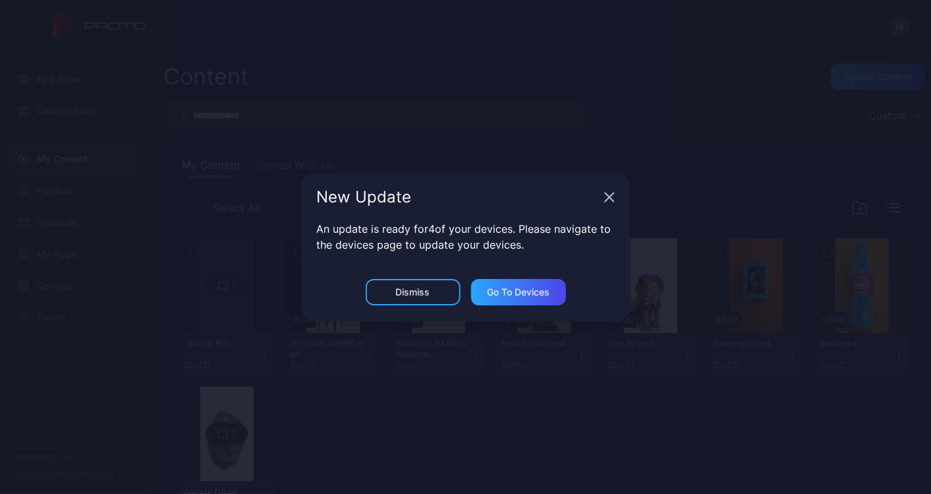
click at [603, 196] on div "New Update" at bounding box center [466, 196] width 330 height 47
click at [610, 196] on icon "button" at bounding box center [609, 196] width 9 height 9
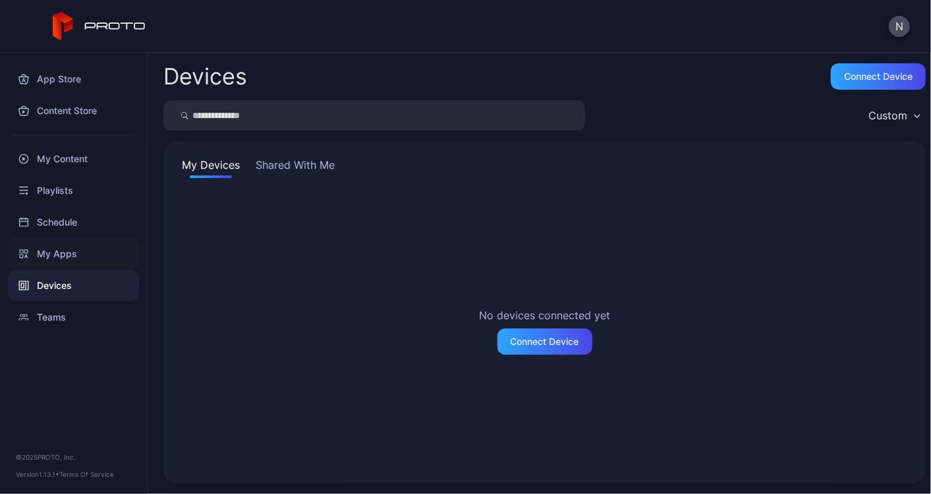
click at [90, 254] on div "My Apps" at bounding box center [73, 254] width 131 height 32
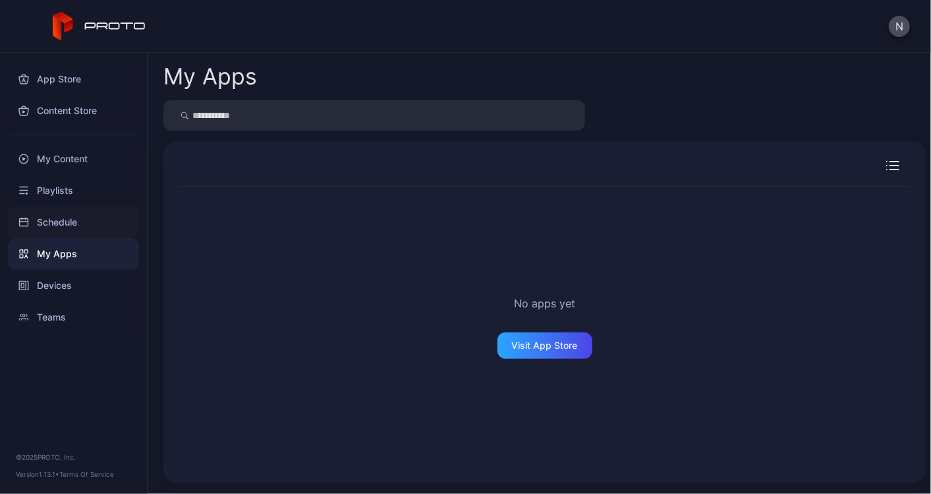
click at [69, 235] on div "Schedule" at bounding box center [73, 222] width 131 height 32
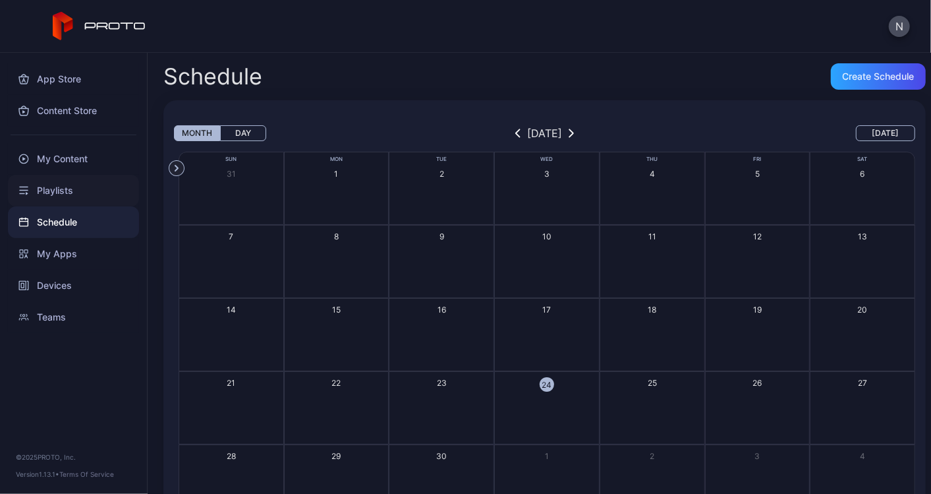
click at [73, 183] on div "Playlists" at bounding box center [73, 191] width 131 height 32
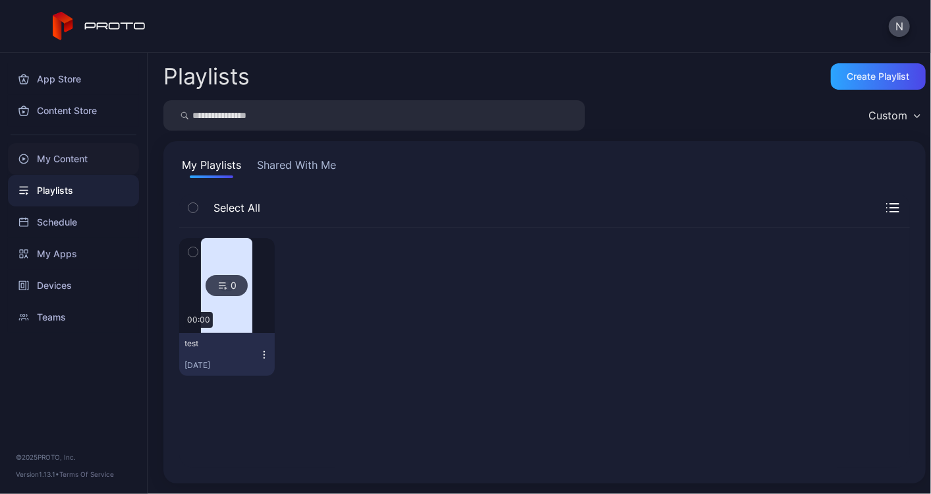
click at [83, 150] on div "My Content" at bounding box center [73, 159] width 131 height 32
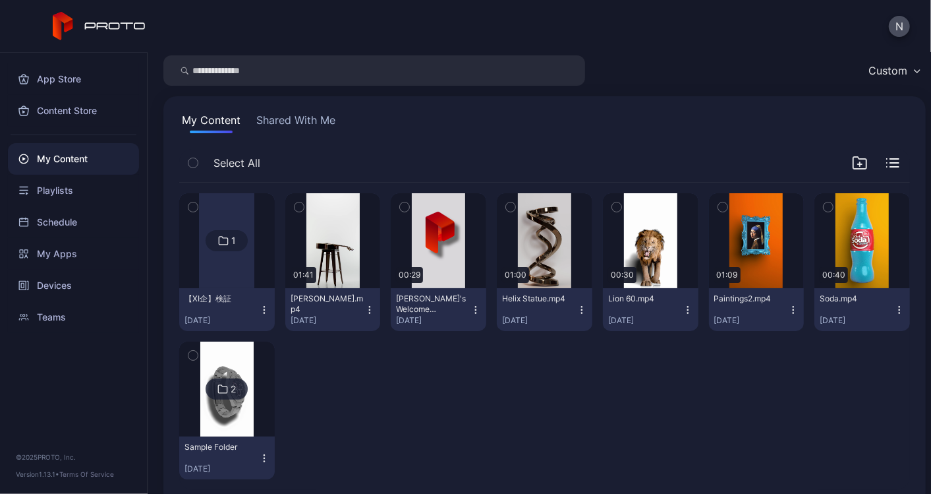
scroll to position [67, 0]
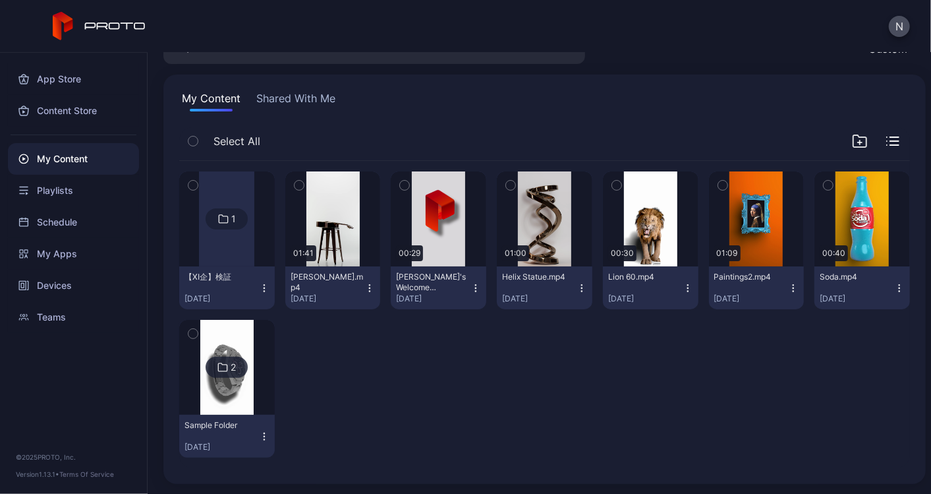
click at [254, 403] on img at bounding box center [226, 367] width 53 height 95
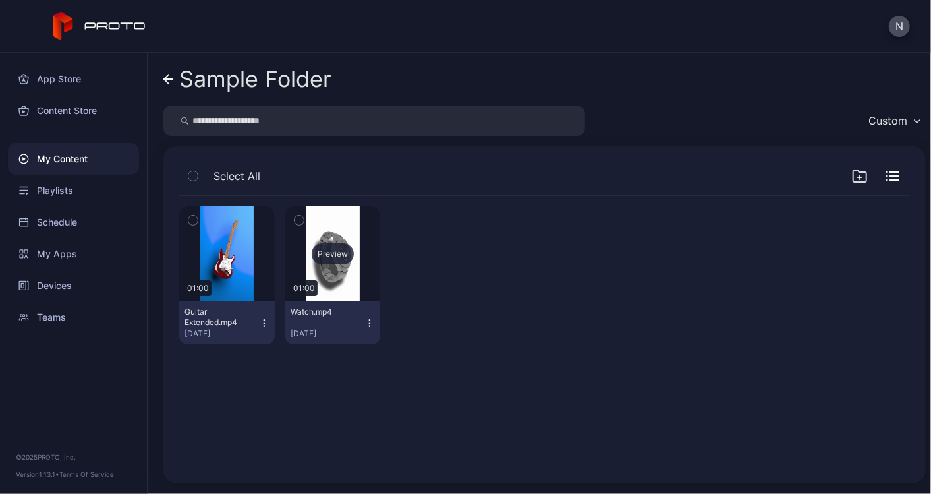
click at [354, 250] on div "Preview" at bounding box center [333, 253] width 42 height 21
